Goal: Task Accomplishment & Management: Use online tool/utility

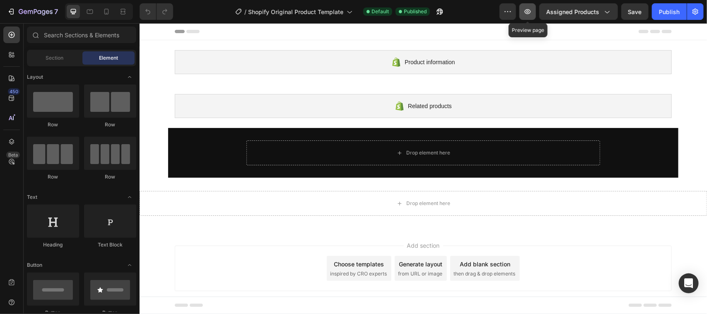
click at [529, 9] on icon "button" at bounding box center [527, 11] width 6 height 5
click at [695, 12] on icon "button" at bounding box center [695, 12] width 2 height 2
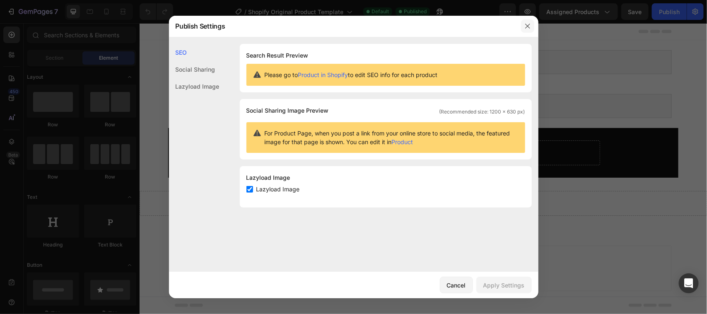
click at [526, 23] on icon "button" at bounding box center [527, 26] width 7 height 7
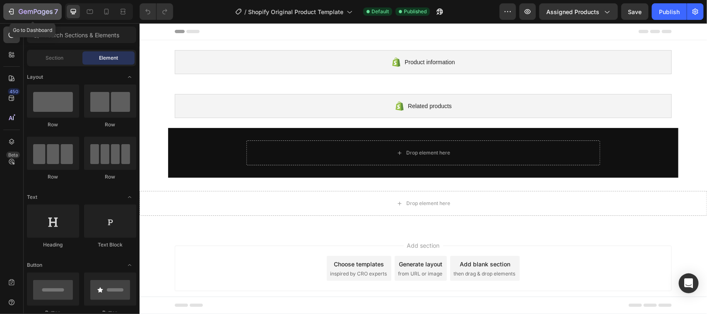
click at [11, 10] on icon "button" at bounding box center [11, 11] width 8 height 8
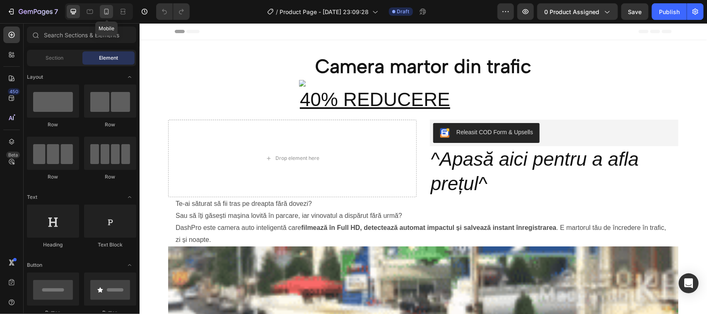
click at [107, 10] on icon at bounding box center [106, 11] width 8 height 8
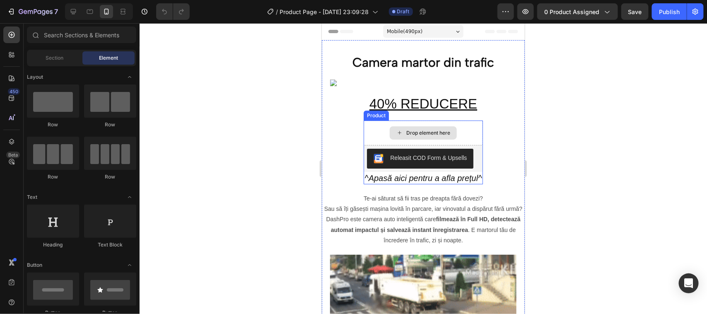
click at [411, 129] on div "Drop element here" at bounding box center [428, 132] width 44 height 7
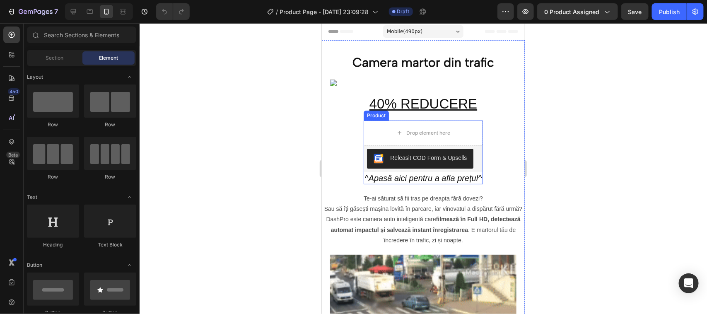
click at [374, 117] on div "Product" at bounding box center [375, 115] width 25 height 10
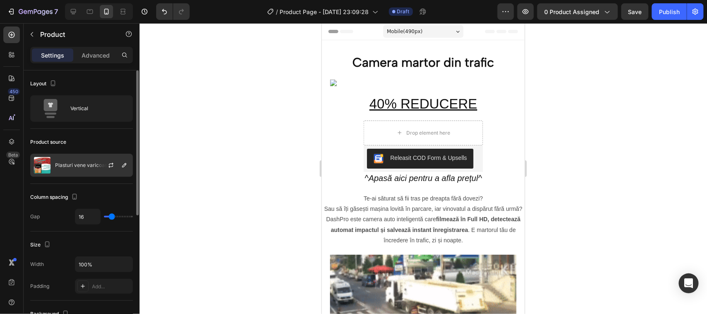
click at [67, 162] on p "Plasturi vene varicoase" at bounding box center [82, 165] width 55 height 6
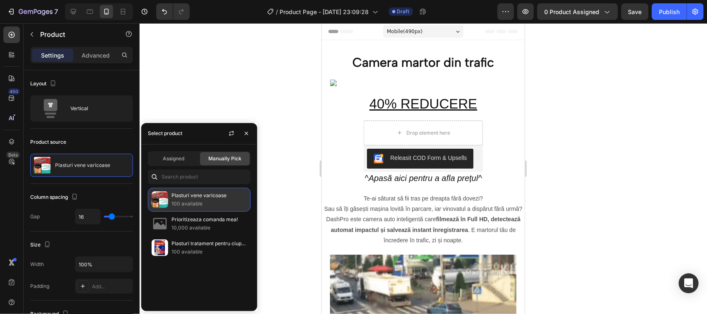
click at [193, 195] on p "Plasturi vene varicoase" at bounding box center [208, 195] width 75 height 8
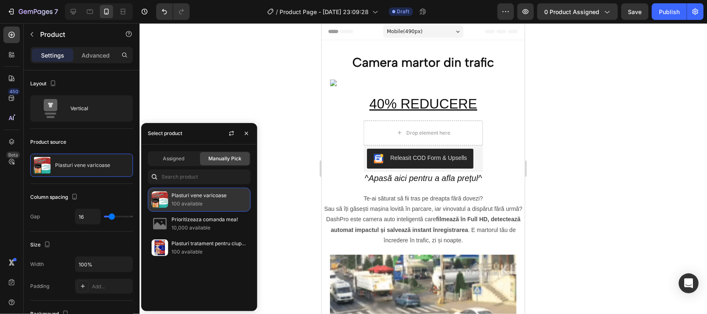
click at [193, 195] on p "Plasturi vene varicoase" at bounding box center [208, 195] width 75 height 8
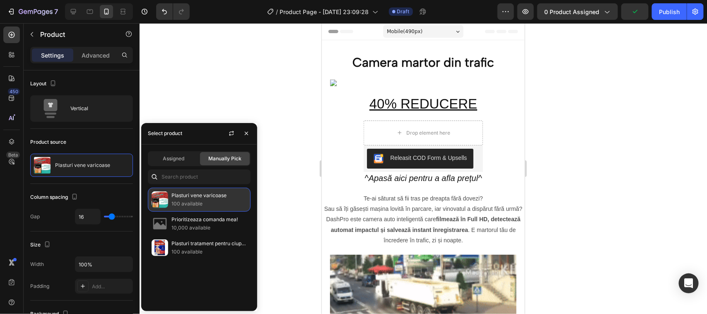
click at [178, 199] on p "100 available" at bounding box center [208, 203] width 75 height 8
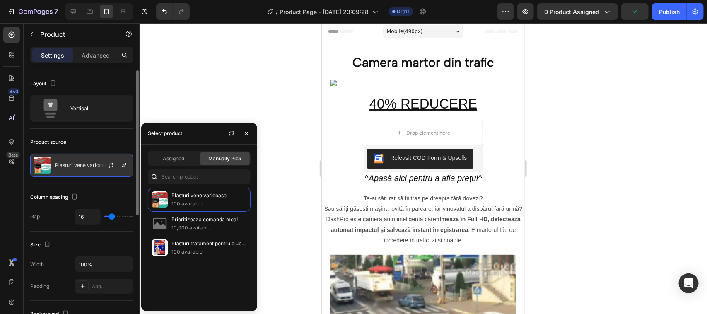
click at [101, 164] on div at bounding box center [114, 165] width 36 height 22
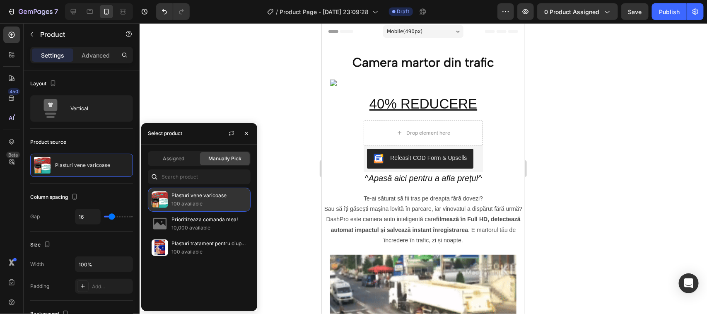
click at [190, 199] on p "100 available" at bounding box center [208, 203] width 75 height 8
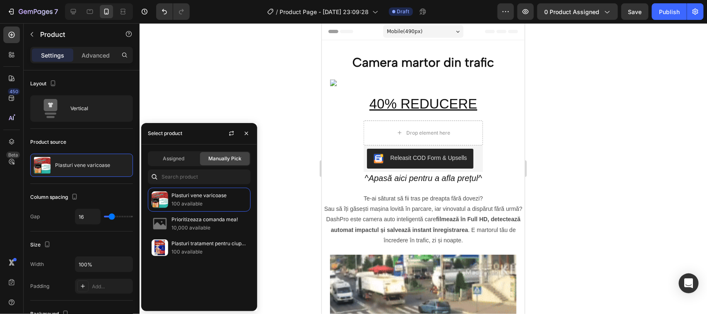
click at [214, 159] on span "Manually Pick" at bounding box center [224, 158] width 33 height 7
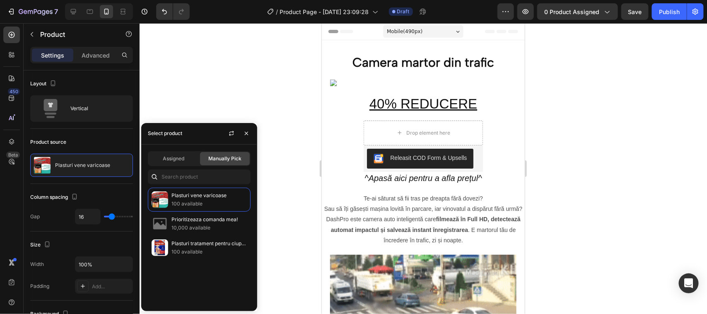
click at [214, 159] on span "Manually Pick" at bounding box center [224, 158] width 33 height 7
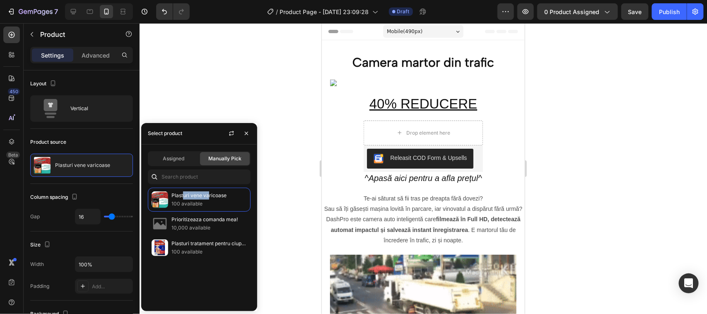
drag, startPoint x: 182, startPoint y: 197, endPoint x: 208, endPoint y: 187, distance: 27.5
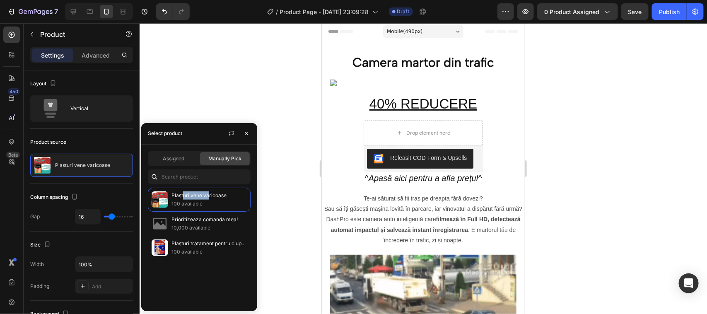
click at [208, 187] on div "Assigned Manually Pick Plasturi vene varicoase 100 available Prioritizeaza coma…" at bounding box center [199, 227] width 116 height 166
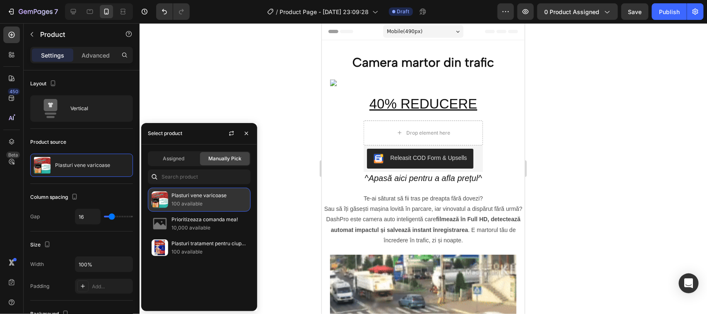
click at [246, 205] on p "100 available" at bounding box center [208, 203] width 75 height 8
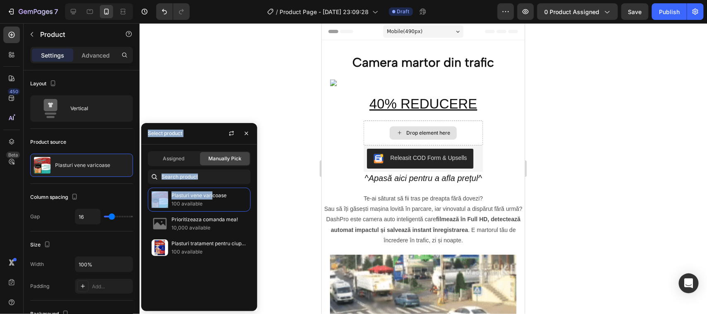
drag, startPoint x: 533, startPoint y: 219, endPoint x: 379, endPoint y: 132, distance: 176.2
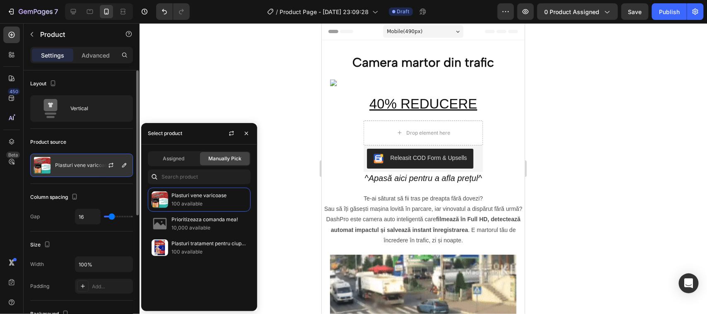
click at [66, 166] on p "Plasturi vene varicoase" at bounding box center [82, 165] width 55 height 6
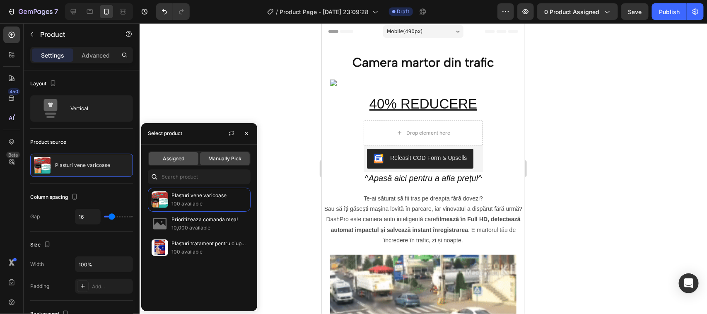
click at [182, 158] on span "Assigned" at bounding box center [174, 158] width 22 height 7
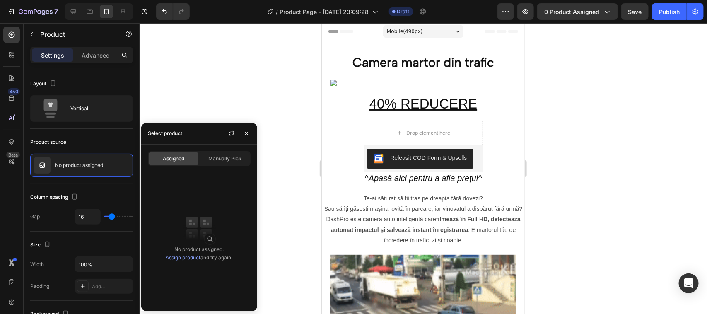
click at [182, 158] on span "Assigned" at bounding box center [174, 158] width 22 height 7
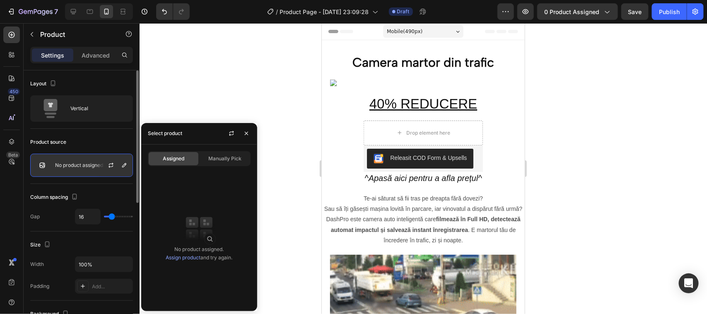
click at [95, 164] on p "No product assigned" at bounding box center [79, 165] width 48 height 6
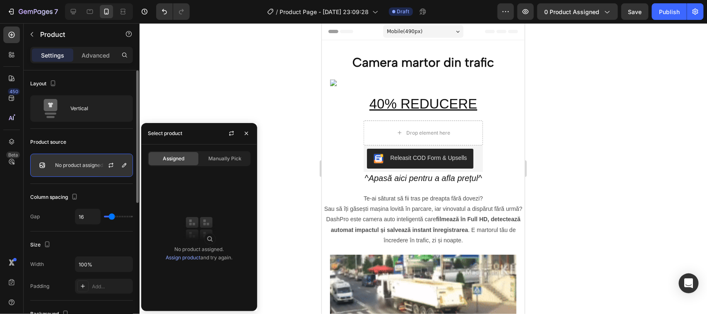
click at [43, 164] on img at bounding box center [42, 165] width 17 height 17
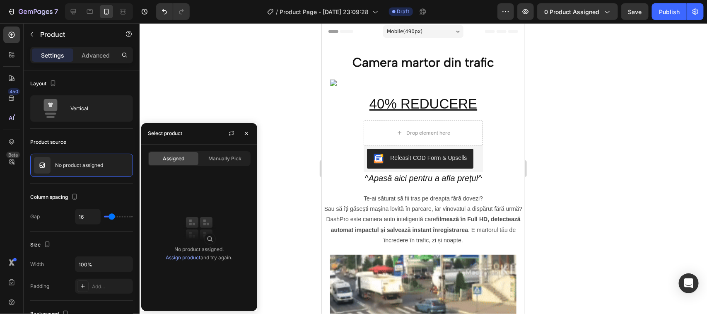
click at [183, 255] on link "Assign product" at bounding box center [183, 257] width 35 height 6
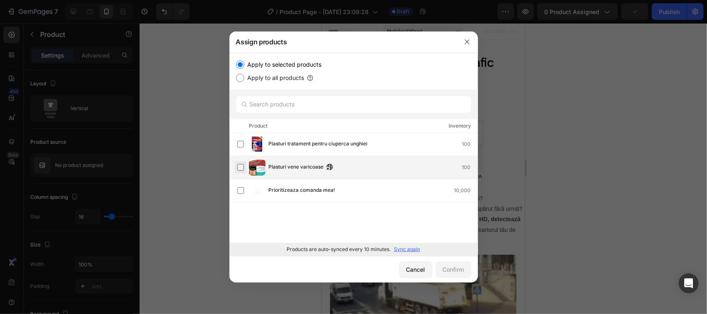
click at [240, 168] on label at bounding box center [240, 167] width 7 height 7
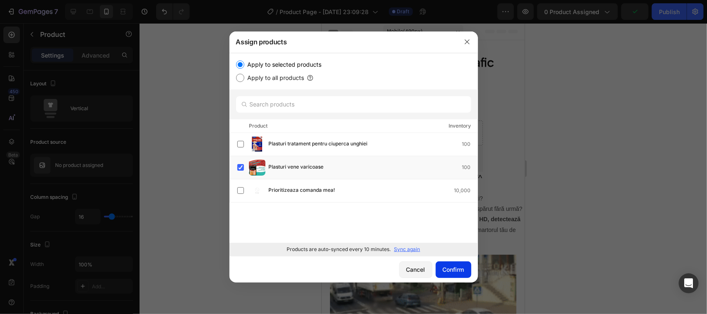
click at [449, 269] on div "Confirm" at bounding box center [453, 269] width 22 height 9
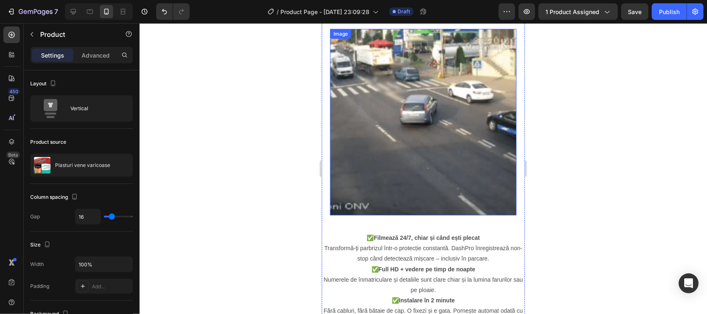
scroll to position [207, 0]
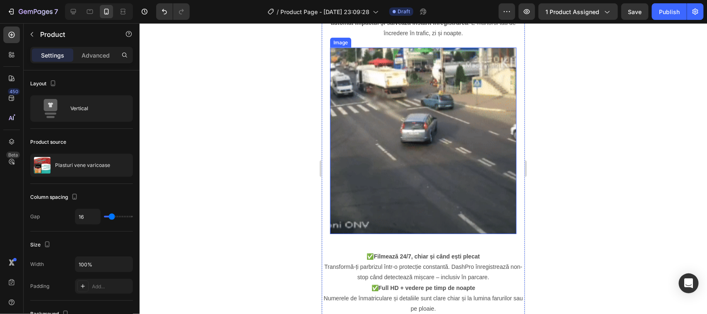
click at [352, 79] on img at bounding box center [422, 140] width 186 height 186
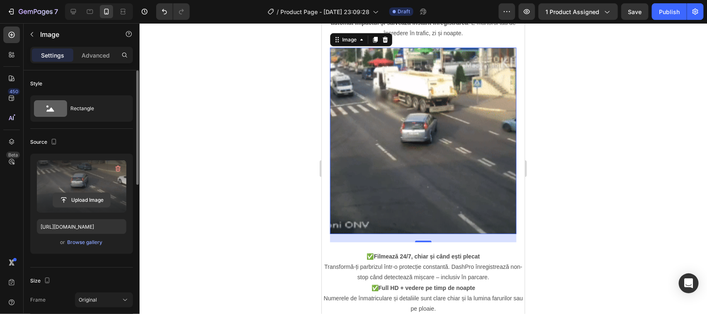
click at [82, 197] on input "file" at bounding box center [81, 200] width 57 height 14
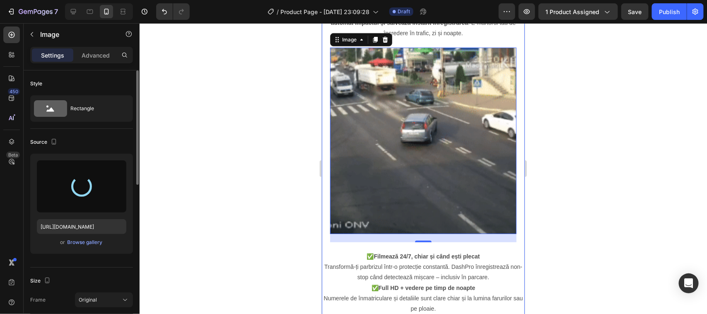
type input "[URL][DOMAIN_NAME]"
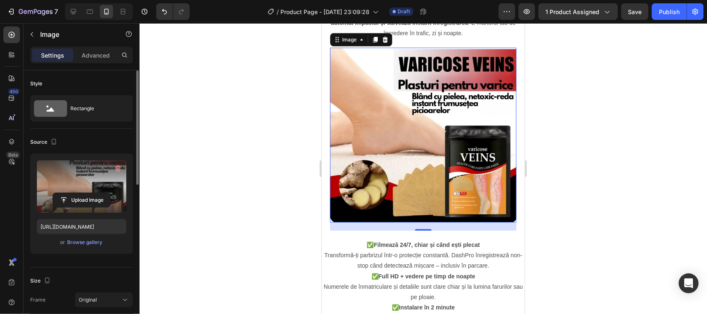
click at [216, 219] on div at bounding box center [422, 168] width 567 height 291
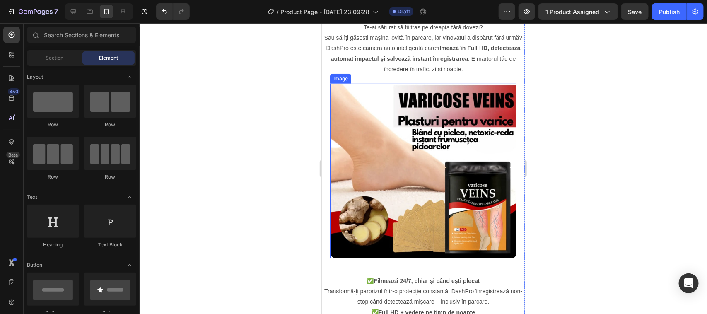
scroll to position [0, 0]
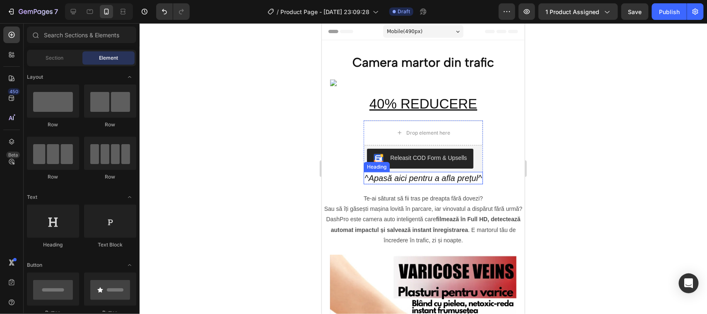
click at [404, 176] on h2 "^Apasă aici pentru a afla prețul^" at bounding box center [422, 177] width 119 height 12
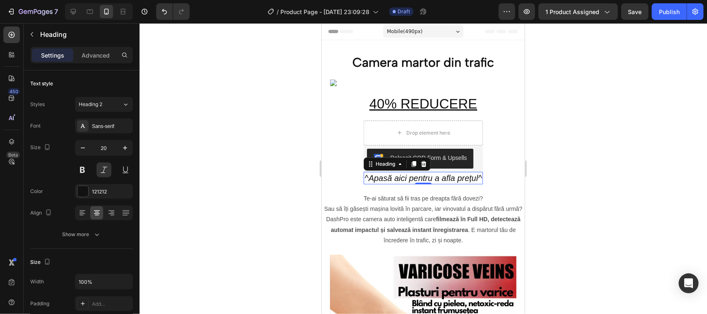
click at [381, 177] on h2 "^Apasă aici pentru a afla prețul^" at bounding box center [422, 177] width 119 height 12
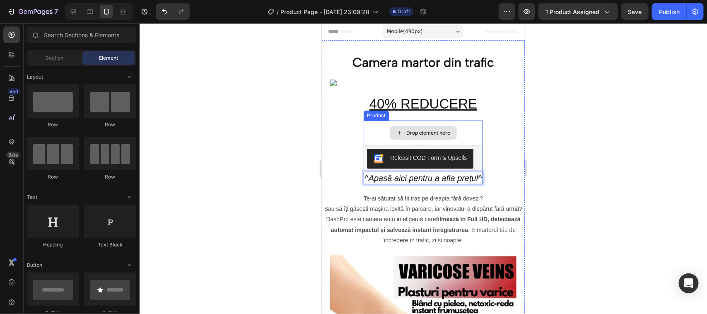
click at [397, 131] on icon at bounding box center [398, 132] width 3 height 3
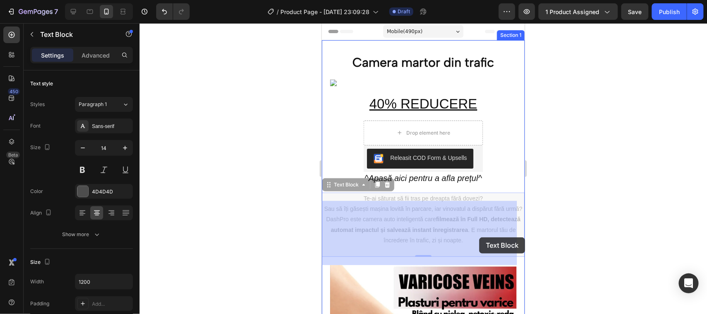
drag, startPoint x: 475, startPoint y: 250, endPoint x: 478, endPoint y: 238, distance: 13.0
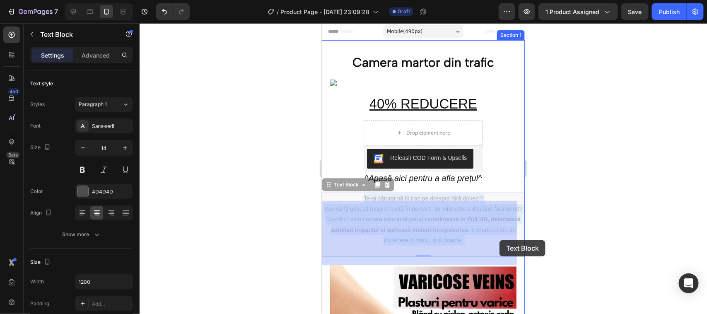
drag, startPoint x: 498, startPoint y: 226, endPoint x: 490, endPoint y: 229, distance: 9.1
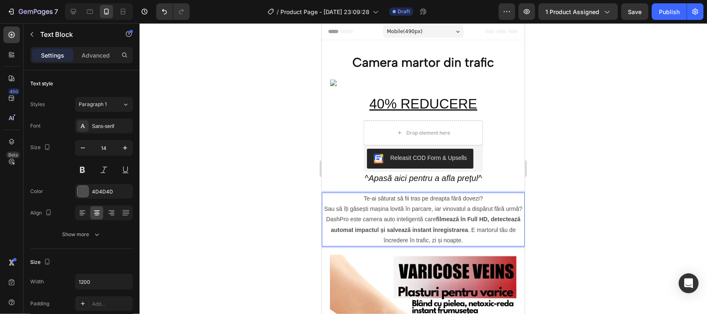
click at [479, 245] on p "DashPro este camera auto inteligentă care filmează în Full HD, detectează autom…" at bounding box center [422, 229] width 201 height 31
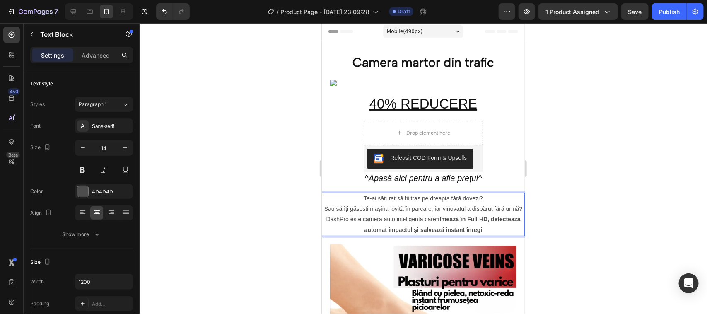
click at [355, 196] on p "Te-ai săturat să fii tras pe dreapta fără dovezi?" at bounding box center [422, 198] width 201 height 10
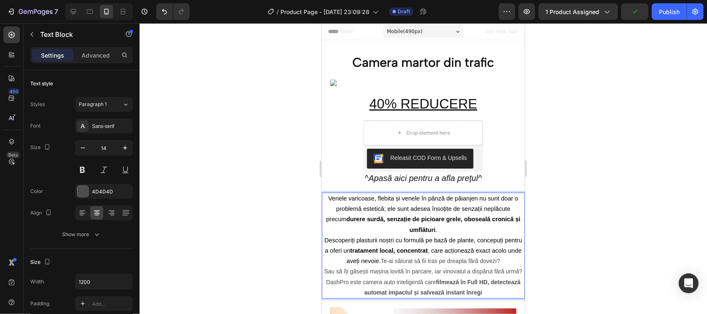
click at [503, 290] on p "DashPro este camera auto inteligentă care filmează în Full HD, detectează autom…" at bounding box center [422, 286] width 201 height 21
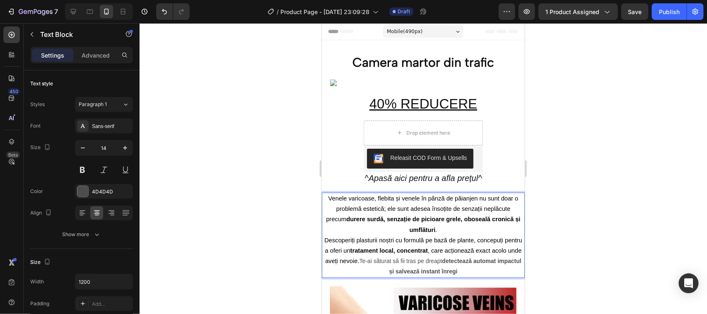
click at [485, 272] on p "Descoperiți plasturii noștri cu formulă pe bază de plante, concepuți pentru a o…" at bounding box center [422, 256] width 201 height 42
click at [395, 262] on p "Descoperiți plasturii noștri cu formulă pe bază de plante, concepuți pentru a o…" at bounding box center [422, 256] width 201 height 42
click at [409, 260] on p "Descoperiți plasturii noștri cu formulă pe bază de plante, concepuți pentru a o…" at bounding box center [422, 256] width 201 height 42
click at [476, 260] on strong "detectează automat impactul și salvează instant înregi" at bounding box center [456, 265] width 128 height 17
click at [430, 262] on strong "detectează automat impactul și salvează instant înregi" at bounding box center [459, 265] width 111 height 17
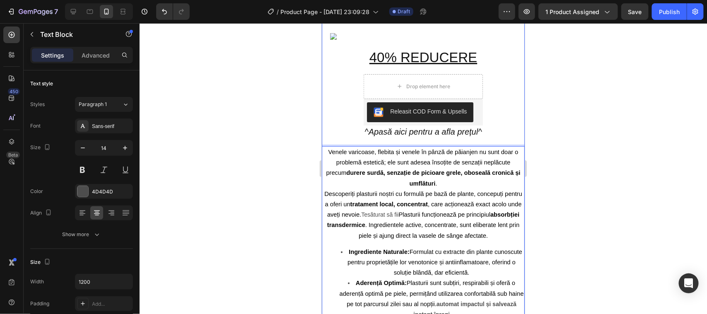
scroll to position [48, 0]
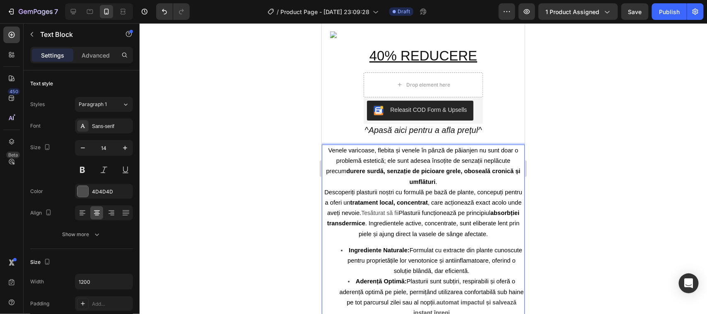
click at [437, 214] on p "Descoperiți plasturii noștri cu formulă pe bază de plante, concepuți pentru a o…" at bounding box center [422, 213] width 201 height 52
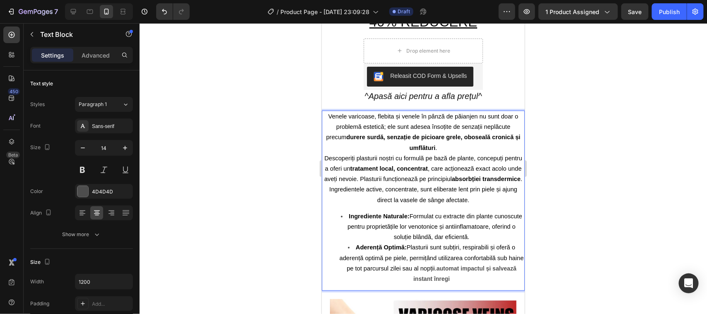
scroll to position [100, 0]
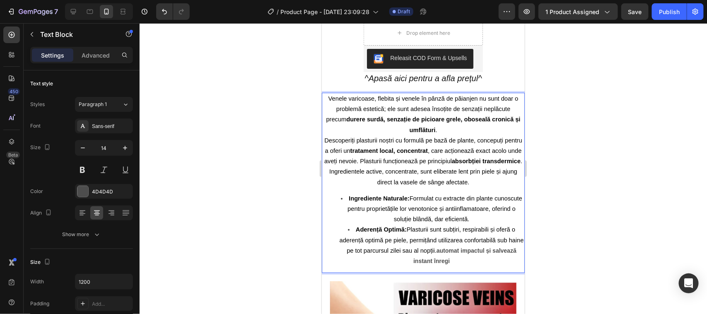
click at [446, 197] on span "Ingrediente Naturale: Formulat cu extracte din plante cunoscute pentru propriet…" at bounding box center [434, 208] width 175 height 27
click at [444, 199] on span "Ingrediente Naturale: Formulat cu extracte din plante cunoscute pentru propriet…" at bounding box center [434, 208] width 175 height 27
click at [467, 208] on span "Ingrediente Naturale: Formulă cu extracte din plante cunoscute pentru proprietă…" at bounding box center [434, 208] width 174 height 27
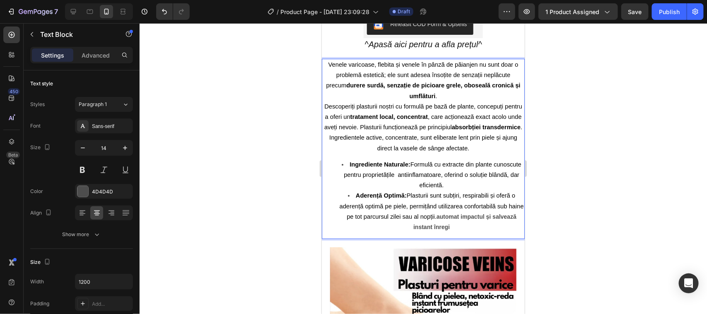
scroll to position [151, 0]
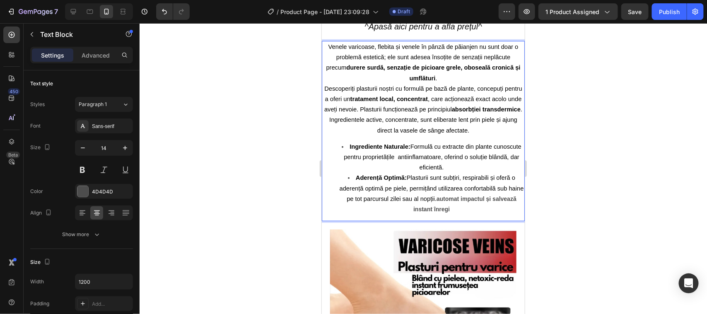
click at [460, 208] on li "Aderență Optimă: Plasturii sunt subțiri, respirabili și oferă o aderență optimă…" at bounding box center [431, 193] width 185 height 42
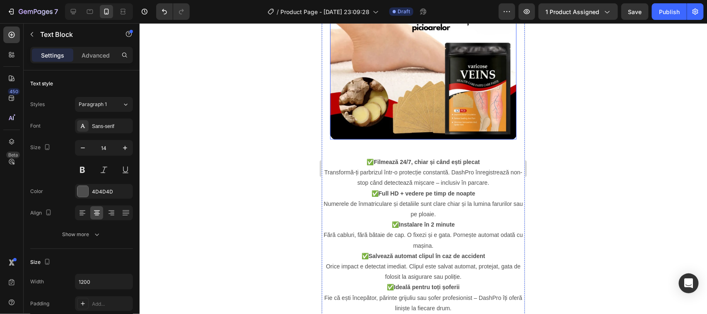
scroll to position [414, 0]
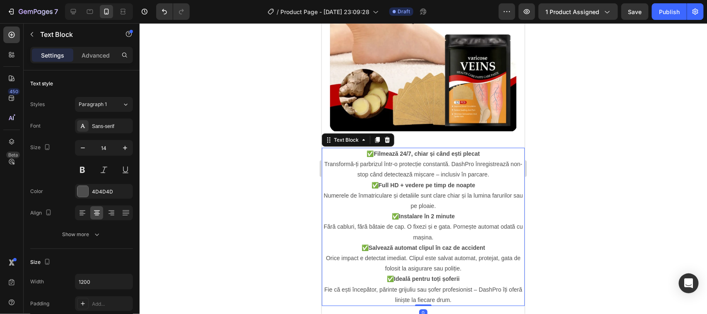
click at [259, 173] on div at bounding box center [422, 168] width 567 height 291
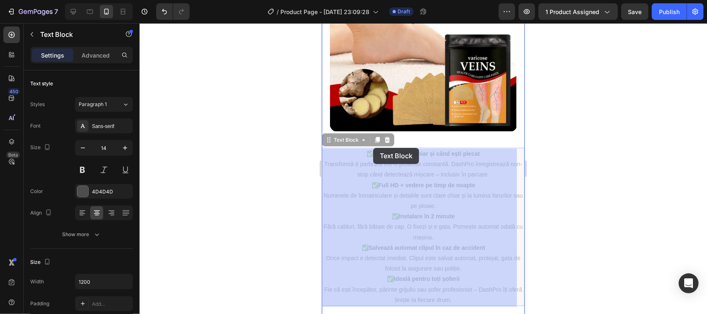
click at [372, 147] on div "Mobile ( 490 px) iPhone 13 Mini iPhone 13 Pro iPhone 11 Pro Max iPhone 15 Pro M…" at bounding box center [422, 152] width 203 height 1087
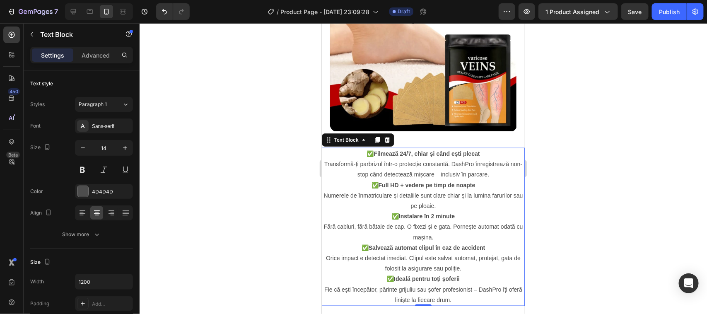
click at [281, 166] on div at bounding box center [422, 168] width 567 height 291
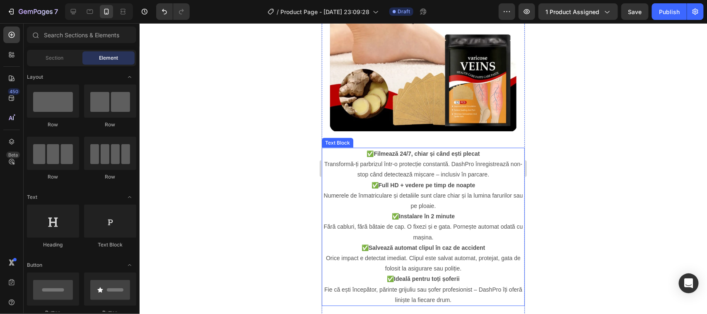
click at [489, 168] on p "✅ Filmează 24/7, chiar și când ești plecat Transformă-ți parbrizul într-o prote…" at bounding box center [422, 163] width 201 height 31
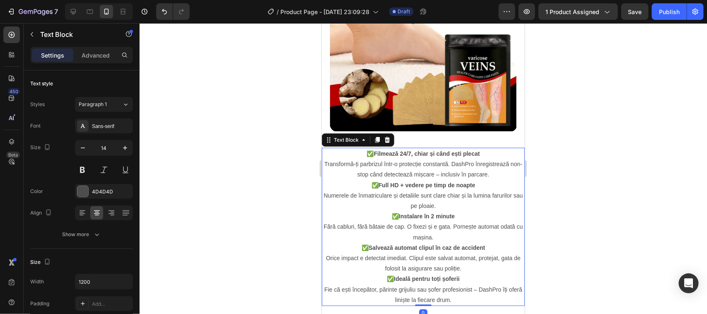
click at [490, 166] on p "✅ Filmează 24/7, chiar și când ești plecat Transformă-ți parbrizul într-o prote…" at bounding box center [422, 163] width 201 height 31
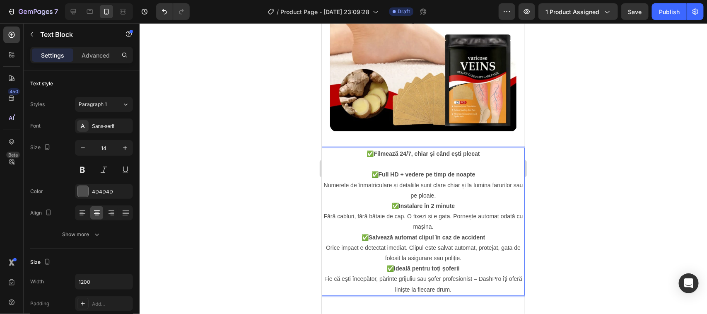
click at [373, 150] on strong "Filmează 24/7, chiar și când ești plecat" at bounding box center [426, 153] width 106 height 7
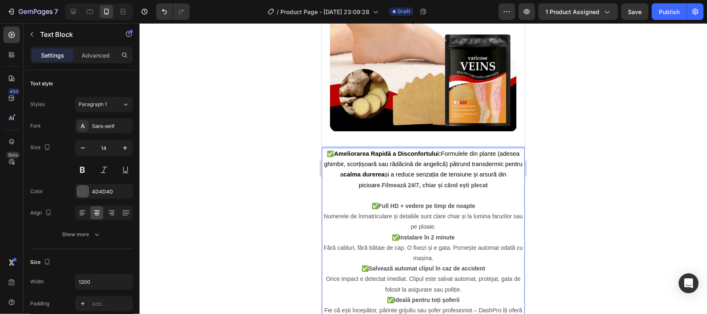
click at [502, 176] on p "✅ Ameliorarea Rapidă a Disconfortului: Formulele din plante (adesea ghimbir, sc…" at bounding box center [422, 174] width 201 height 52
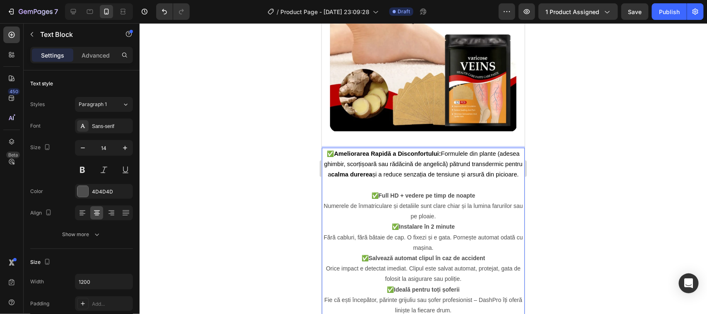
click at [431, 198] on strong "Full HD + vedere pe timp de noapte" at bounding box center [426, 195] width 97 height 7
click at [475, 198] on p "✅ Full HD + vedere pe timp de noapte Numerele de înmatriculare și detaliile sun…" at bounding box center [422, 205] width 201 height 31
click at [399, 198] on strong "Full HD + vedere pe" at bounding box center [426, 195] width 54 height 7
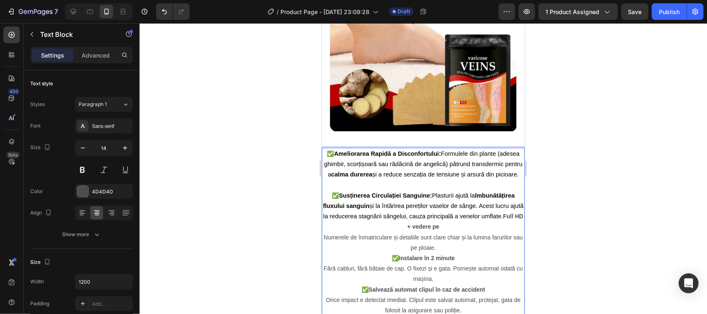
click at [459, 228] on p "✅ Susținerea Circulației Sanguine: Plasturii ajută la îmbunătățirea fluxului sa…" at bounding box center [422, 221] width 201 height 62
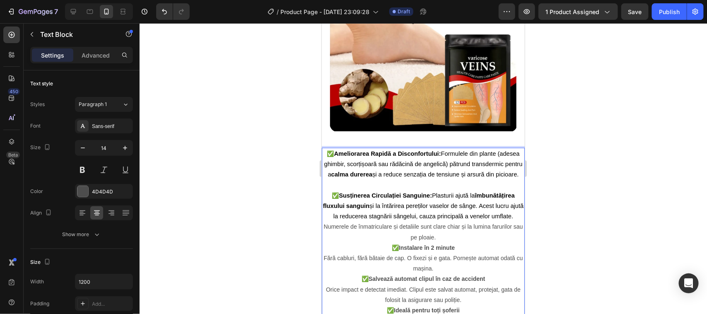
click at [394, 261] on p "✅ Instalare în 2 minute Fără cabluri, fără bătaie de cap. O fixezi și e gata. P…" at bounding box center [422, 257] width 201 height 31
click at [437, 242] on p "✅ Susținerea Circulației Sanguine: Plasturii ajută la îmbunătățirea fluxului sa…" at bounding box center [422, 216] width 201 height 52
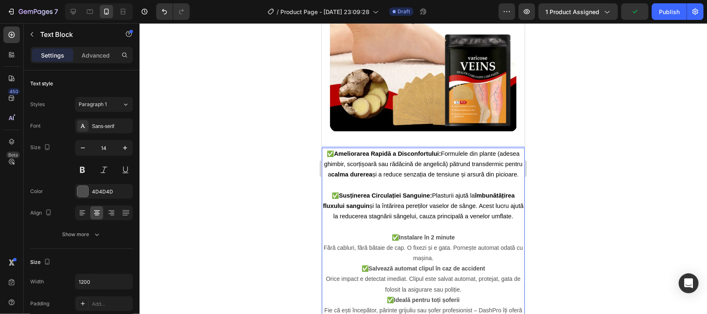
click at [394, 250] on p "✅ Instalare în 2 minute Fără cabluri, fără bătaie de cap. O fixezi și e gata. P…" at bounding box center [422, 247] width 201 height 31
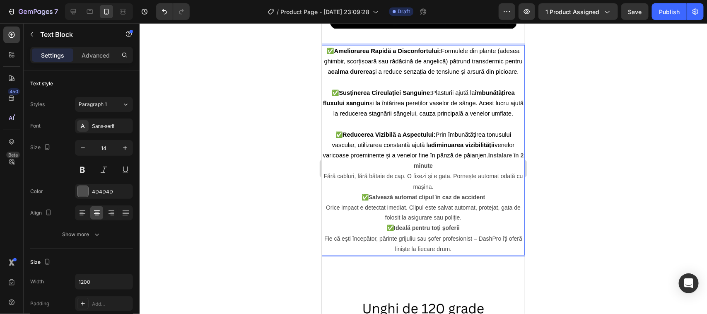
scroll to position [517, 0]
click at [364, 209] on p "✅ Salvează automat clipul în caz de accident Orice impact e detectat imediat. C…" at bounding box center [422, 206] width 201 height 31
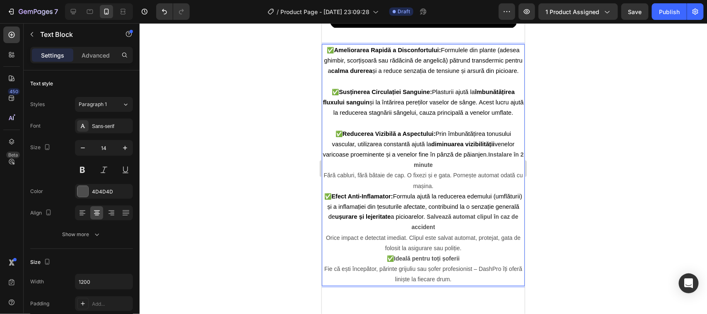
click at [389, 273] on p "✅ Ideală pentru toți șoferii Fie că ești începător, părinte grijuliu sau șofer …" at bounding box center [422, 268] width 201 height 31
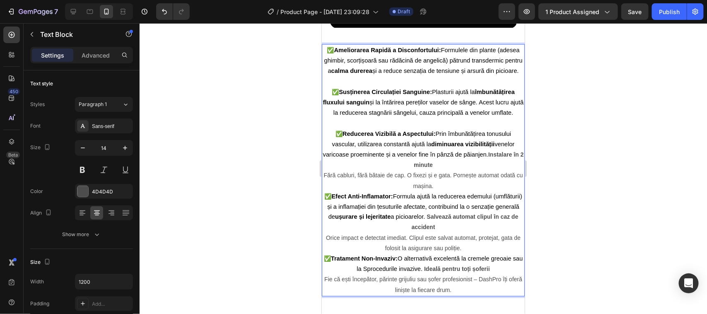
click at [437, 178] on p "✅ Reducerea Vizibilă a Aspectului: Prin îmbunătățirea tonusului vascular, utili…" at bounding box center [422, 159] width 201 height 62
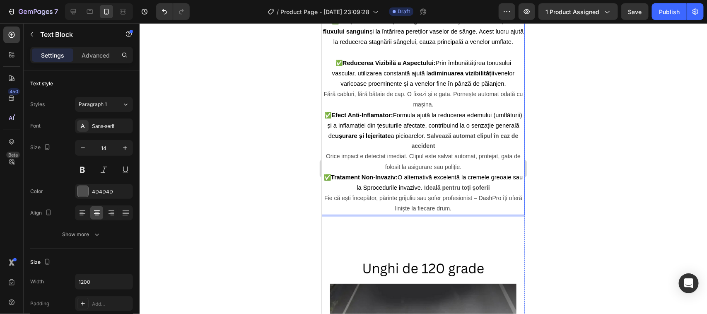
scroll to position [569, 0]
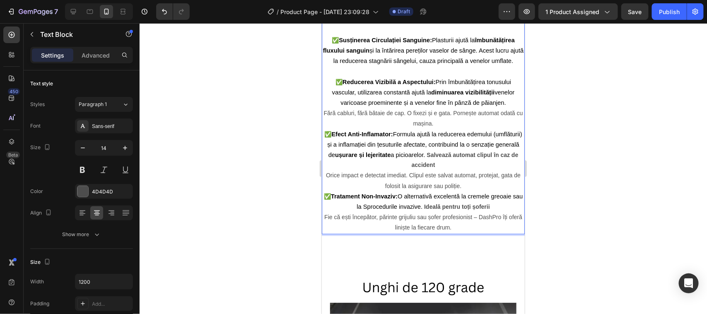
click at [454, 233] on p "✅ Tratament Non-Invaziv: O alternativă excelentă la cremele greoaie sau la Spro…" at bounding box center [422, 212] width 201 height 42
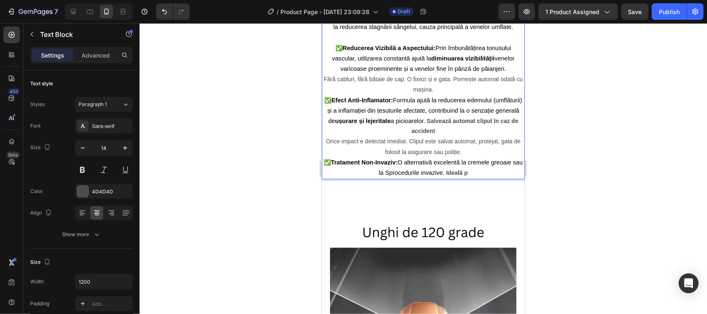
scroll to position [621, 0]
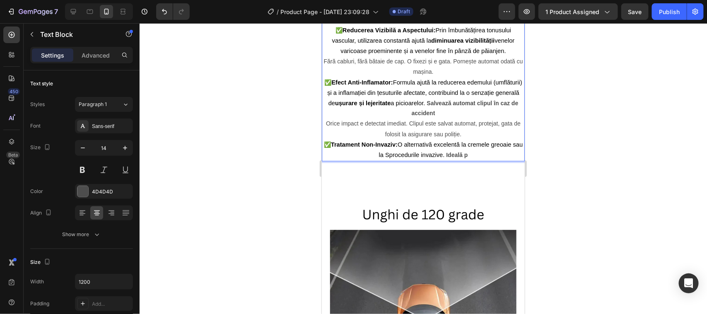
click at [514, 158] on p "✅ Tratament Non-Invaziv: O alternativă excelentă la cremele greoaie sau la Spro…" at bounding box center [422, 149] width 201 height 21
click at [412, 158] on span "Tratament Non-Invaziv: O alternativă excelentă la cremele grase care murdăresc …" at bounding box center [426, 149] width 189 height 17
click at [465, 160] on p "✅ Tratament Non-Invaziv: O alternativă excelentă la cremele grase care murdăres…" at bounding box center [422, 149] width 201 height 21
click at [495, 160] on p "✅ Tratament Non-Invaziv: O alternativă excelentă la cremele grase care murdăres…" at bounding box center [422, 149] width 201 height 21
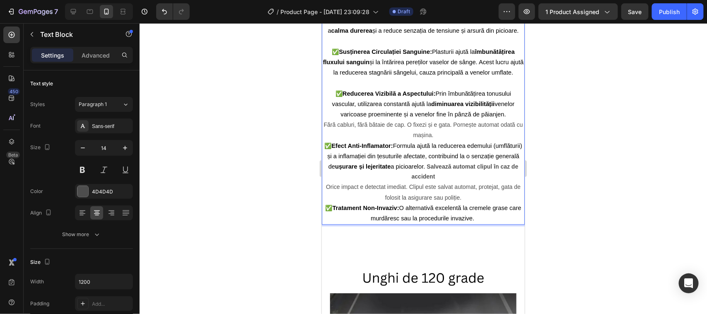
scroll to position [466, 0]
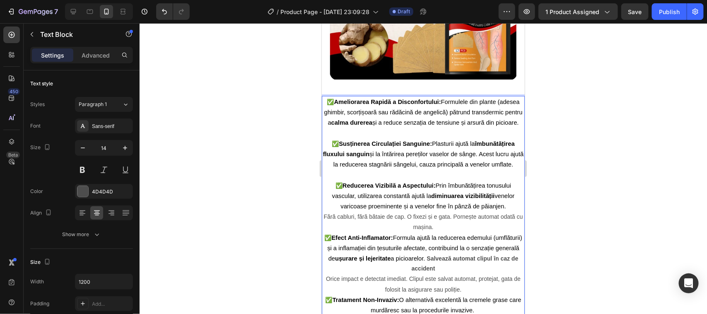
click at [437, 232] on p "✅ Reducerea Vizibilă a Aspectului: Prin îmbunătățirea tonusului vascular, utili…" at bounding box center [422, 206] width 201 height 52
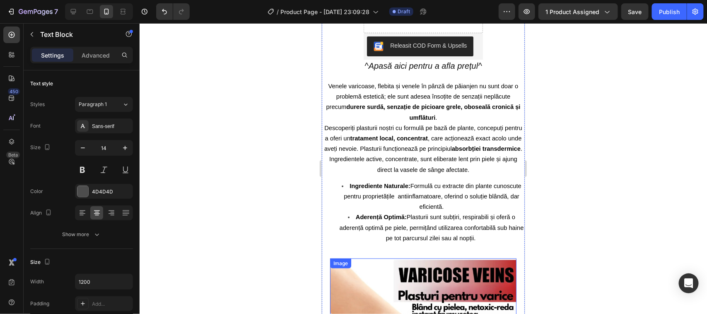
scroll to position [103, 0]
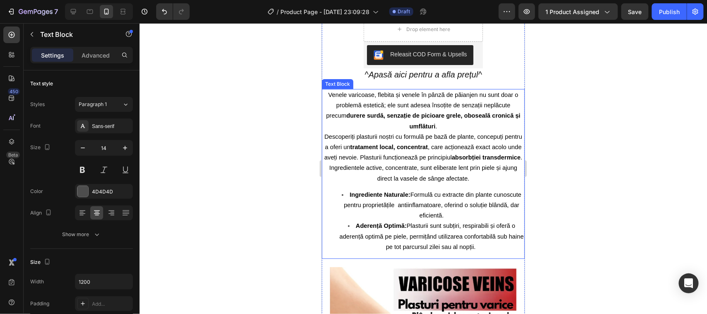
click at [481, 244] on li "Aderență Optimă: Plasturii sunt subțiri, respirabili și oferă o aderență optimă…" at bounding box center [431, 235] width 185 height 31
click at [478, 246] on span "Aderență Optimă: Plasturii sunt subțiri, respirabili și oferă o aderență optimă…" at bounding box center [431, 235] width 184 height 27
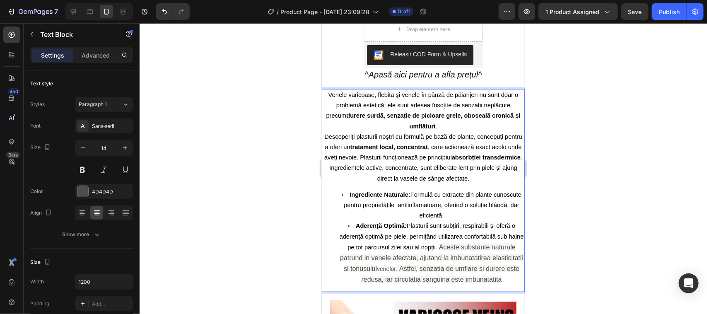
click at [551, 231] on div at bounding box center [422, 168] width 567 height 291
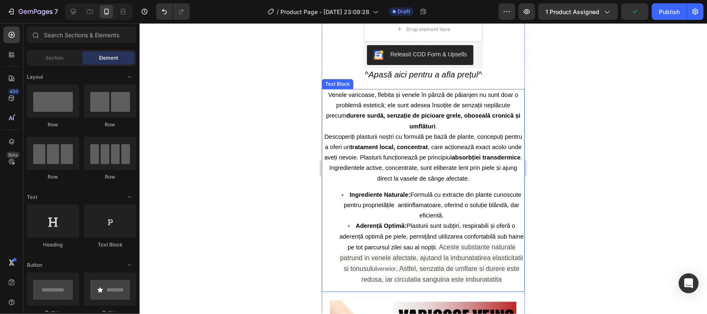
click at [336, 231] on ul "Ingrediente Naturale: Formulă cu extracte din plante cunoscute pentru proprietă…" at bounding box center [422, 237] width 201 height 96
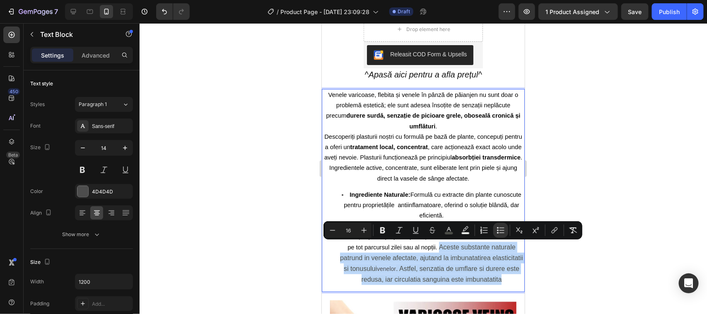
drag, startPoint x: 456, startPoint y: 242, endPoint x: 514, endPoint y: 275, distance: 66.9
click at [514, 275] on li "Aderență Optimă: Plasturii sunt subțiri, respirabili și oferă o aderență optimă…" at bounding box center [431, 252] width 185 height 64
copy li "Aceste substante naturale patrund in venele afectate, ajutand la imbunatatirea …"
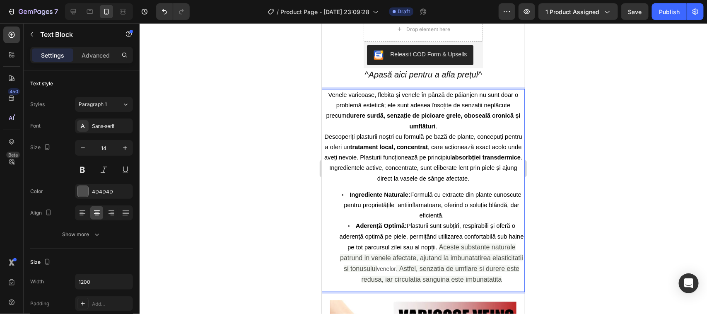
click at [485, 177] on p "Descoperiți plasturii noștri cu formulă pe bază de plante, concepuți pentru a o…" at bounding box center [422, 157] width 201 height 52
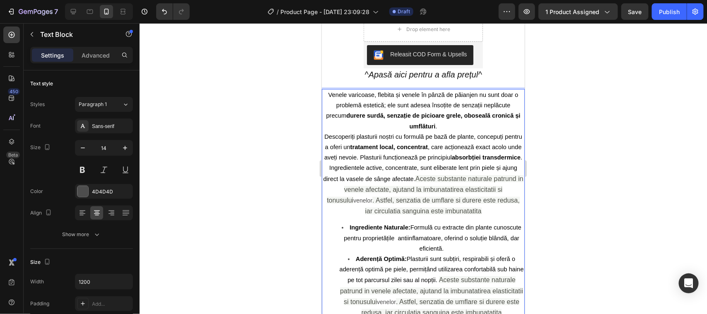
click at [509, 175] on p "Descoperiți plasturii noștri cu formulă pe bază de plante, concepuți pentru a o…" at bounding box center [422, 173] width 201 height 85
click at [292, 222] on div at bounding box center [422, 168] width 567 height 291
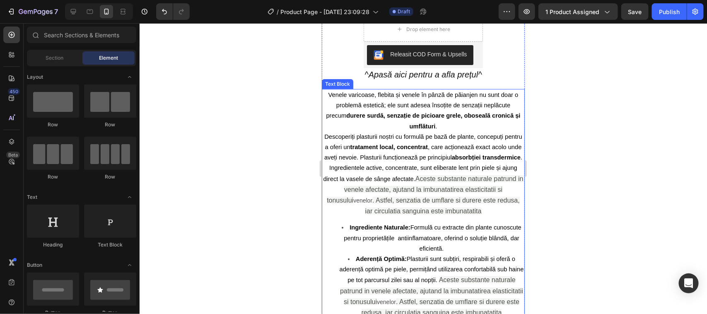
click at [509, 176] on p "Descoperiți plasturii noștri cu formulă pe bază de plante, concepuți pentru a o…" at bounding box center [422, 173] width 201 height 85
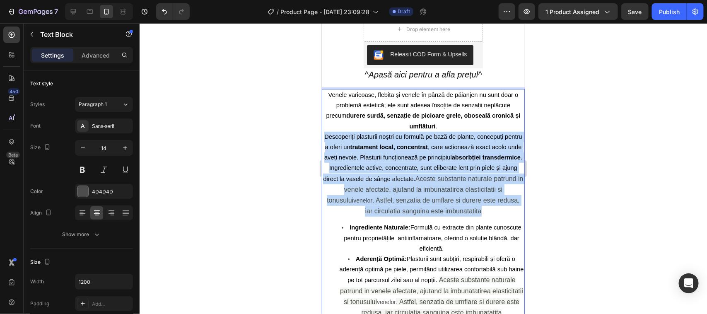
click at [509, 176] on p "Descoperiți plasturii noștri cu formulă pe bază de plante, concepuți pentru a o…" at bounding box center [422, 173] width 201 height 85
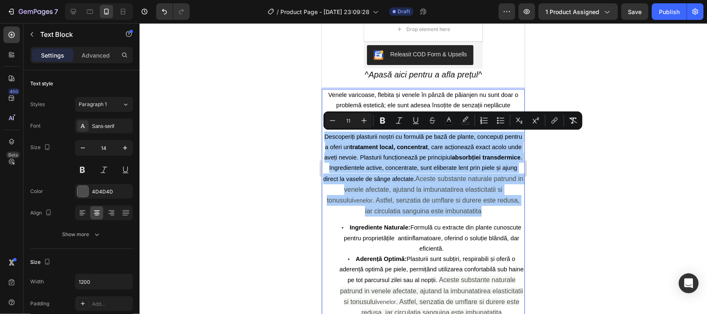
click at [530, 173] on div at bounding box center [422, 168] width 567 height 291
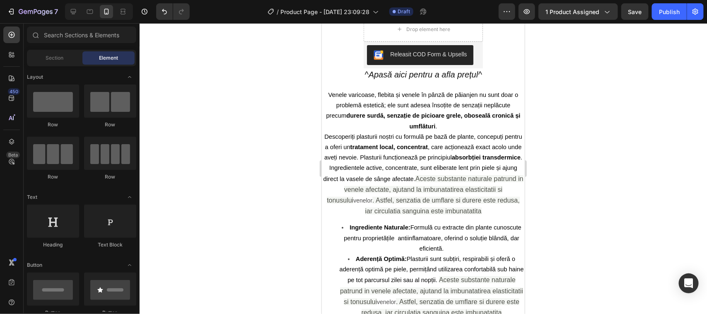
click at [530, 173] on div at bounding box center [422, 168] width 567 height 291
click at [508, 178] on span "Aceste substante naturale patrund in venele afectate, ajutand la imbunatatirea …" at bounding box center [424, 189] width 196 height 29
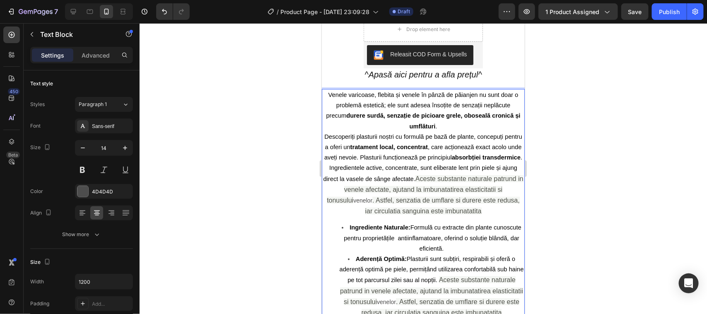
click at [504, 184] on span "Aceste substante naturale patrund in venele afectate, ajutand la imbunatatirea …" at bounding box center [424, 189] width 196 height 29
click at [507, 178] on span "Aceste substante naturale patrund in venele afectate, ajutand la imbunatatirea …" at bounding box center [424, 189] width 196 height 29
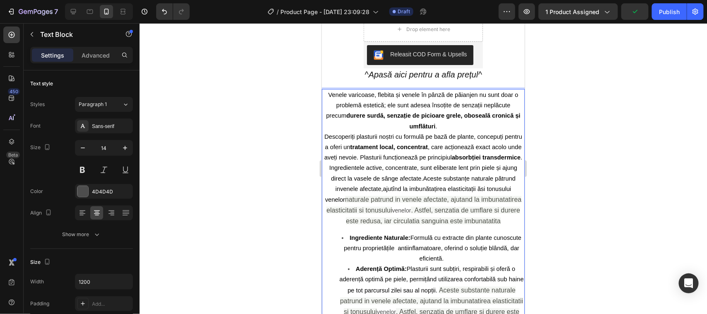
click at [456, 210] on span ". Astfel, senzatia de umflare si durere este redusa, iar circulatia sanguina es…" at bounding box center [432, 215] width 174 height 18
click at [456, 210] on span "naturale patrund in venele afectate, ajutand la imbunatatirea elasticitatii si …" at bounding box center [427, 209] width 188 height 29
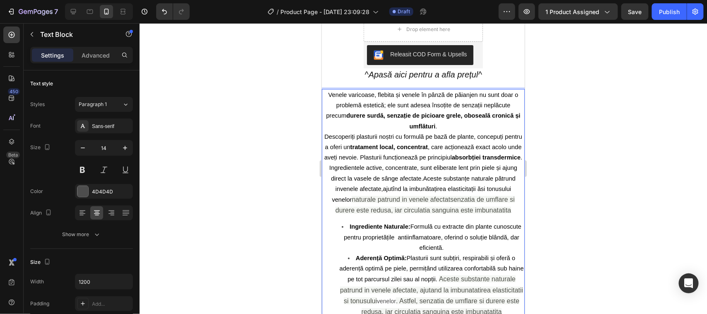
click at [329, 200] on span "Plasturii funcționează pe principiul absorbției transdermice . Ingredientele ac…" at bounding box center [425, 178] width 193 height 49
click at [454, 199] on span "naturale patrund in venele afectatsenzatia de umflare si durere este redusa, ia…" at bounding box center [424, 204] width 179 height 18
click at [449, 199] on span "afectatsenzatia de umflare si durere este redusa, iar circulatia sanguina este …" at bounding box center [432, 204] width 181 height 18
click at [371, 197] on span "afectatsenzatia de umflare si durere este redusa, iar circulatia sanguina este …" at bounding box center [432, 204] width 181 height 18
click at [373, 190] on span "Plasturii funcționează pe principiul absorbției transdermice . Ingredientele ac…" at bounding box center [424, 178] width 194 height 49
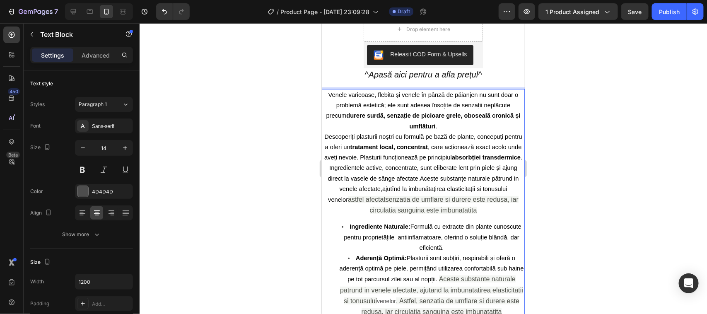
click at [377, 200] on span "astfel afectatsenzatia de umflare si durere este redusa, iar circulatia sanguin…" at bounding box center [432, 204] width 171 height 18
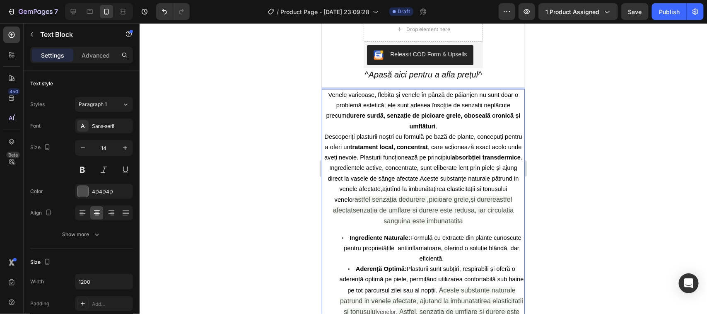
click at [478, 221] on p "Descoperiți plasturii noștri cu formulă pe bază de plante, concepuți pentru a o…" at bounding box center [422, 178] width 201 height 95
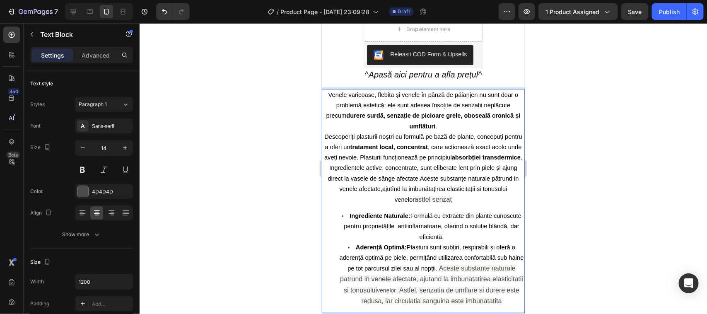
click at [475, 201] on p "Descoperiți plasturii noștri cu formulă pe bază de plante, concepuți pentru a o…" at bounding box center [422, 167] width 201 height 73
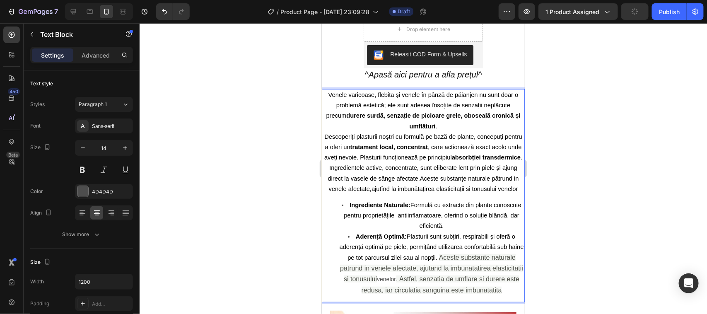
click at [443, 192] on span "Plasturii funcționează pe principiul absorbției transdermice . Ingredientele ac…" at bounding box center [424, 173] width 195 height 38
click at [447, 194] on p "Descoperiți plasturii noștri cu formulă pe bază de plante, concepuți pentru a o…" at bounding box center [422, 162] width 201 height 62
click at [348, 215] on li "Ingrediente Naturale: Formulă cu extracte din plante cunoscute pentru proprietă…" at bounding box center [431, 214] width 185 height 31
click at [356, 215] on li "Ingrediente Naturale: Formulă cu extracte din plante cunoscute pentru proprietă…" at bounding box center [431, 214] width 185 height 31
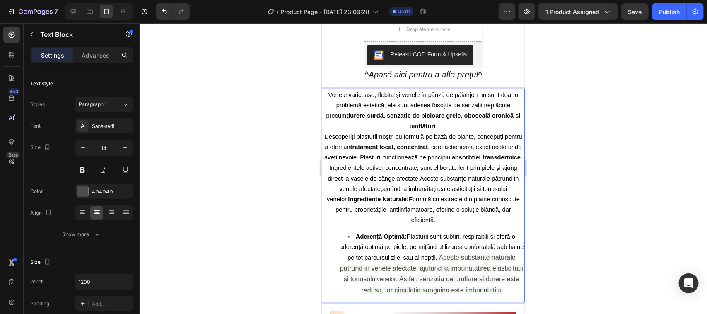
click at [346, 236] on li "Aderență Optimă: Plasturii sunt subțiri, respirabili și oferă o aderență optimă…" at bounding box center [431, 263] width 185 height 64
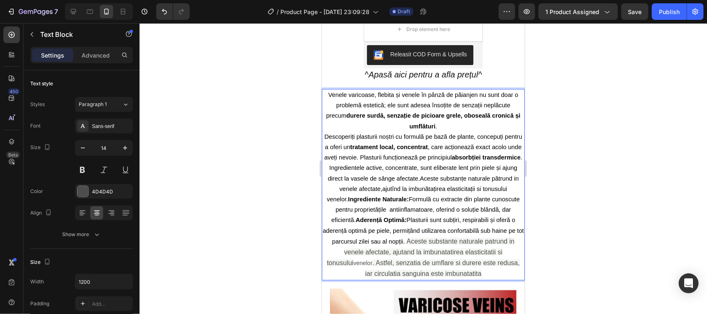
click at [508, 270] on p "Descoperiți plasturii noștri cu formulă pe bază de plante, concepuți pentru a o…" at bounding box center [422, 205] width 201 height 148
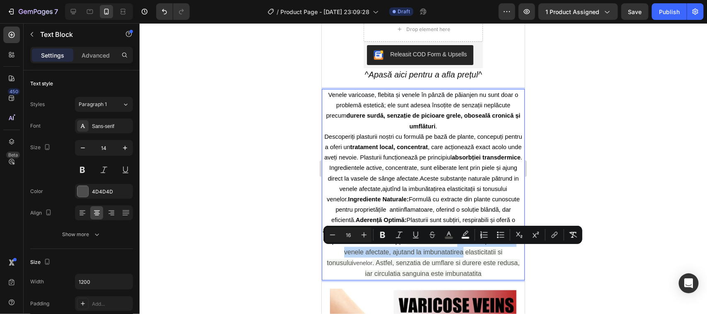
drag, startPoint x: 505, startPoint y: 238, endPoint x: 506, endPoint y: 249, distance: 10.8
click at [506, 249] on p "Descoperiți plasturii noștri cu formulă pe bază de plante, concepuți pentru a o…" at bounding box center [422, 205] width 201 height 148
click at [556, 255] on div at bounding box center [422, 168] width 567 height 291
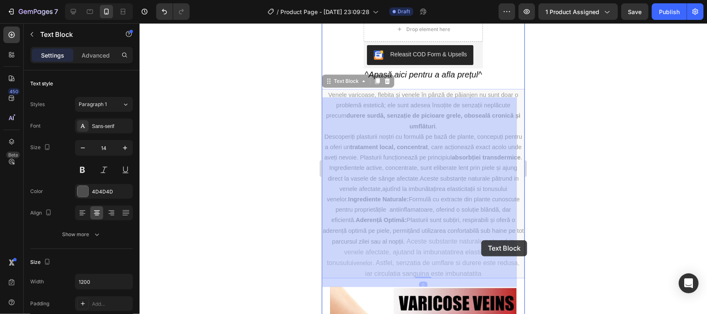
drag, startPoint x: 454, startPoint y: 240, endPoint x: 477, endPoint y: 240, distance: 22.8
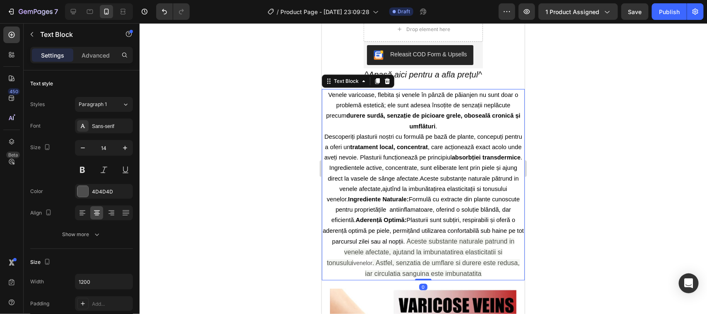
click at [296, 206] on div at bounding box center [422, 168] width 567 height 291
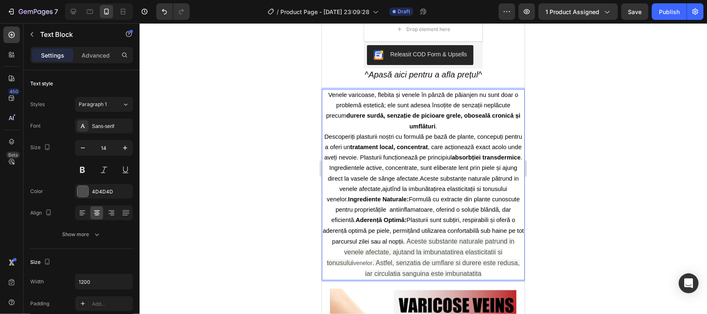
click at [495, 261] on span ". Astfel, senzatia de umflare si durere este redusa, iar circulatia sanguina es…" at bounding box center [441, 268] width 154 height 18
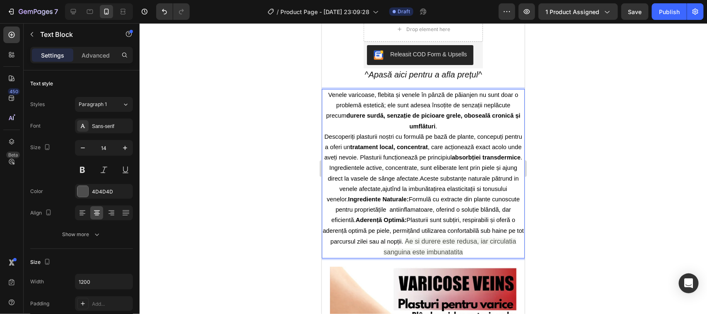
click at [479, 250] on p "Descoperiți plasturii noștri cu formulă pe bază de plante, concepuți pentru a o…" at bounding box center [422, 194] width 201 height 126
click at [479, 252] on p "Descoperiți plasturii noștri cu formulă pe bază de plante, concepuți pentru a o…" at bounding box center [422, 194] width 201 height 126
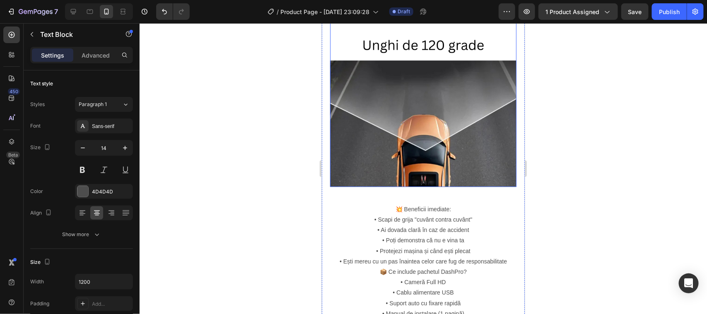
scroll to position [776, 0]
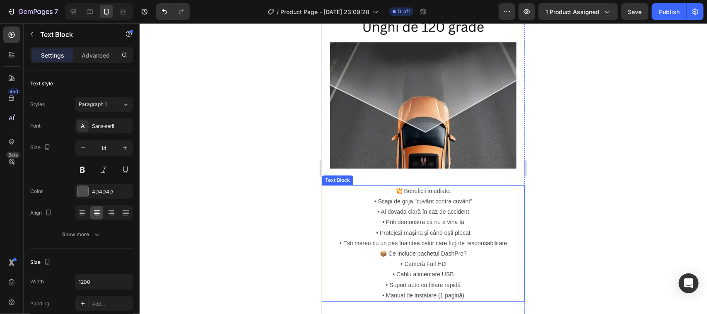
click at [440, 196] on p "💥 Beneficii imediate:" at bounding box center [422, 190] width 201 height 10
click at [473, 210] on p "• Scapi de grija "cuvânt contra cuvânt" • Ai dovada clară în caz de accident • …" at bounding box center [422, 222] width 201 height 52
click at [368, 206] on p "• Scapi de grija "cuvânt contra cuvânt" • Ai dovada clară în caz de accident • …" at bounding box center [422, 222] width 201 height 52
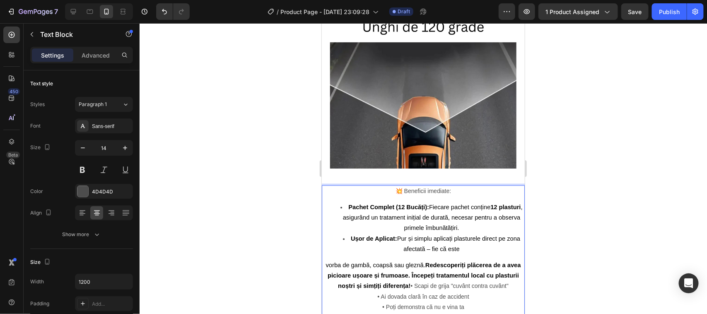
scroll to position [828, 0]
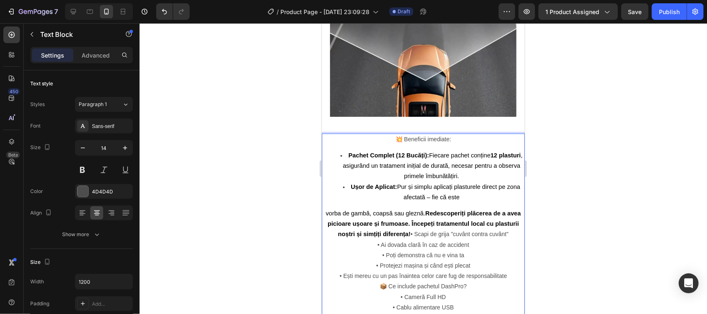
click at [428, 219] on strong "Redescoperiți plăcerea de a avea picioare ușoare și frumoase. Începeți tratamen…" at bounding box center [423, 222] width 193 height 27
click at [462, 200] on span "Ușor de Aplicat: Pur și simplu aplicați plasturele direct pe zona afectată – fi…" at bounding box center [434, 191] width 169 height 17
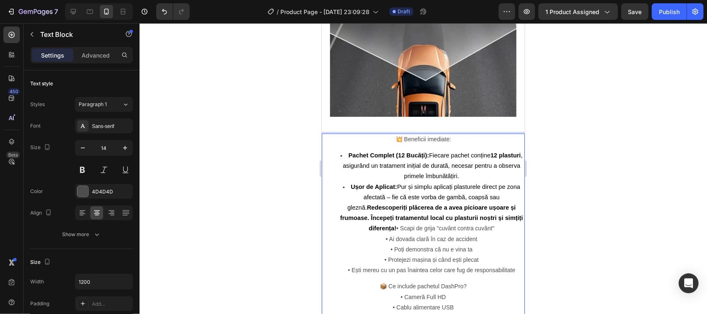
click at [336, 211] on ul "Pachet Complet (12 Bucăți): Fiecare pachet conține 12 plasturi , asigurând un t…" at bounding box center [422, 212] width 201 height 125
click at [417, 231] on strong "Redescoperiți plăcerea de a avea picioare ușoare și frumoase. Începeți tratamen…" at bounding box center [430, 217] width 183 height 27
click at [79, 214] on icon at bounding box center [82, 213] width 8 height 8
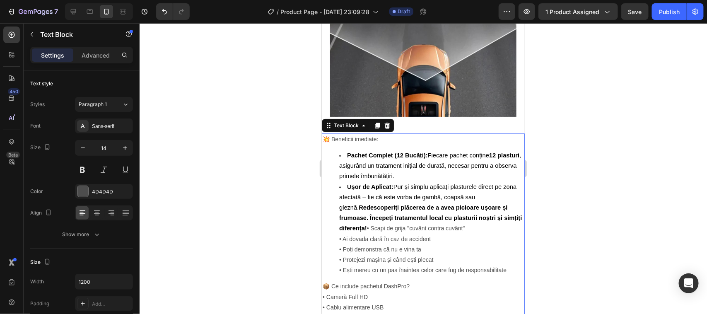
click at [365, 246] on li "Ușor de Aplicat: Pur și simplu aplicați plasturele direct pe zona afectată – fi…" at bounding box center [431, 228] width 185 height 94
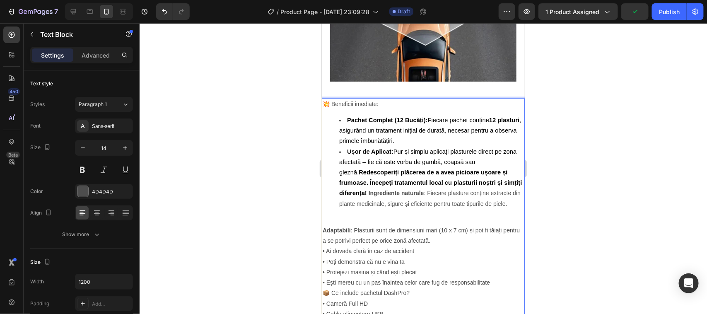
scroll to position [880, 0]
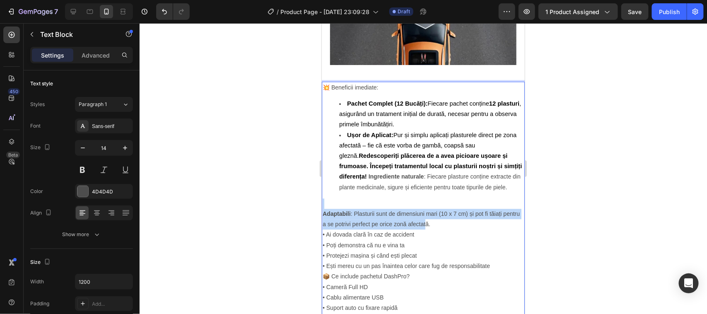
drag, startPoint x: 321, startPoint y: 224, endPoint x: 443, endPoint y: 238, distance: 122.5
click at [443, 238] on div "💥 Beneficii imediate: Pachet Complet (12 Bucăți): Fiecare pachet conține 12 pla…" at bounding box center [422, 202] width 203 height 243
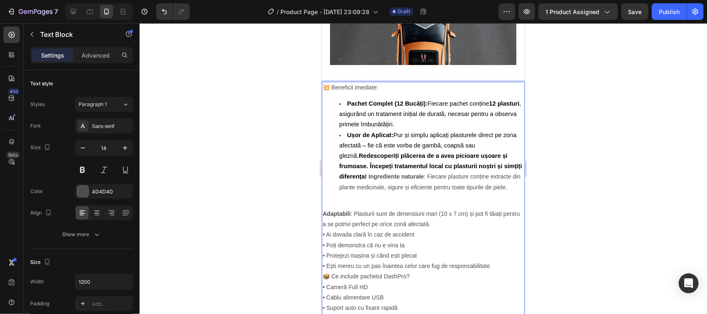
click at [329, 180] on ul "Pachet Complet (12 Bucăți): Fiecare pachet conține 12 plasturi , asigurând un t…" at bounding box center [422, 145] width 201 height 94
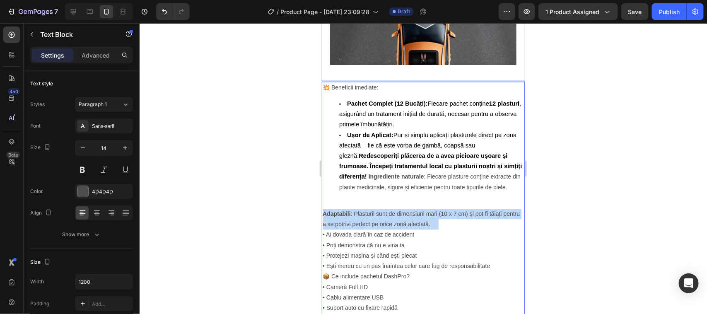
drag, startPoint x: 323, startPoint y: 227, endPoint x: 455, endPoint y: 240, distance: 133.1
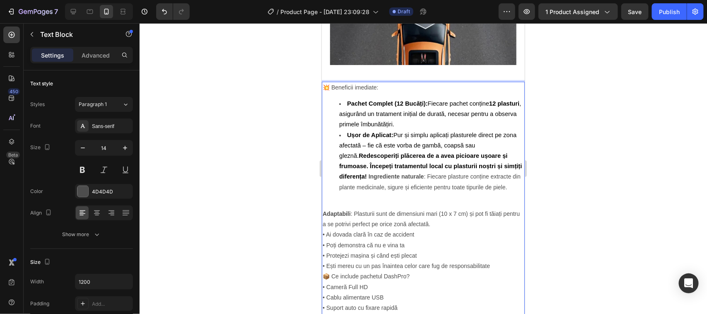
click at [477, 255] on p "Adaptabili : Plasturii sunt de dimensiuni mari (10 x 7 cm) și pot fi tăiați pen…" at bounding box center [422, 239] width 201 height 62
click at [398, 192] on li "Ușor de Aplicat: Pur și simplu aplicați plasturele direct pe zona afectată – fi…" at bounding box center [431, 161] width 185 height 62
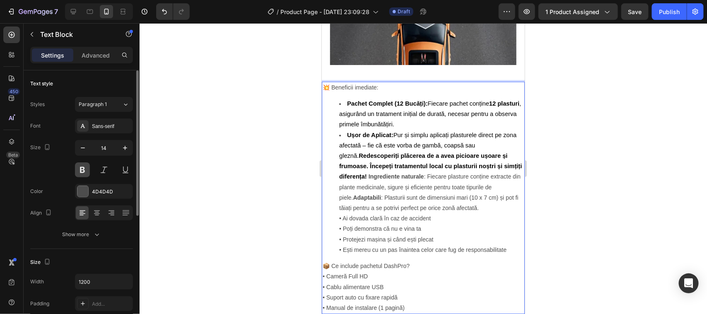
click at [83, 170] on button at bounding box center [82, 169] width 15 height 15
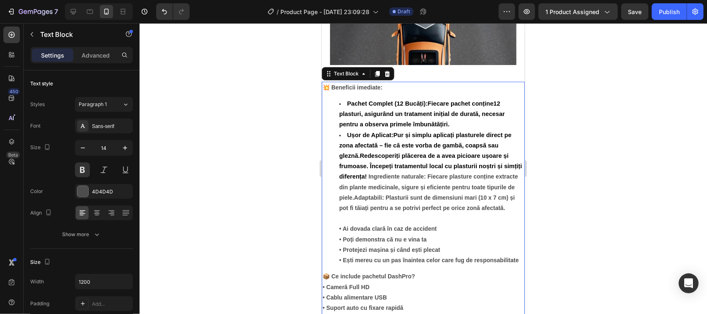
click at [336, 234] on ul "Pachet Complet (12 Bucăți): Fiecare pachet conține 12 plasturi , asigurând un t…" at bounding box center [422, 181] width 201 height 167
click at [342, 233] on li "Ușor de Aplicat: Pur și simplu aplicați plasturele direct pe zona afectată – fi…" at bounding box center [431, 198] width 185 height 136
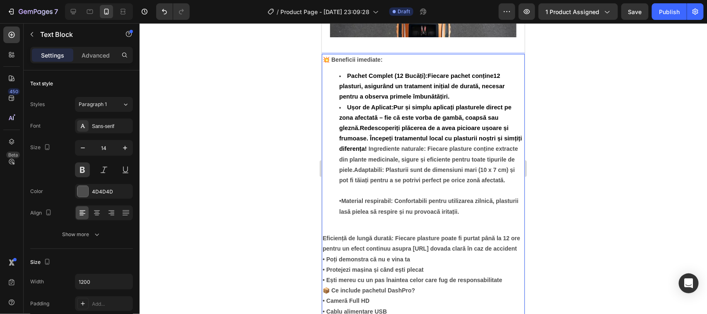
scroll to position [931, 0]
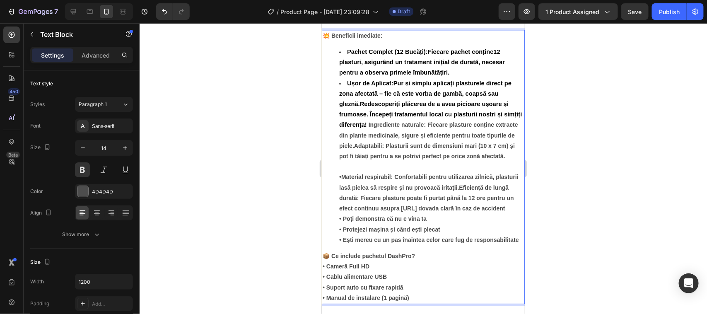
click at [375, 222] on li "Ușor de Aplicat: Pur și simplu aplicați plasturele direct pe zona afectată – fi…" at bounding box center [431, 161] width 185 height 167
click at [343, 235] on li "Ușor de Aplicat: Pur și simplu aplicați plasturele direct pe zona afectată – fi…" at bounding box center [431, 161] width 185 height 167
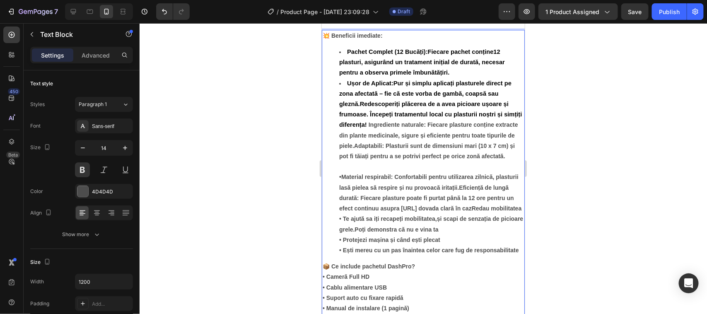
click at [385, 255] on li "Ușor de Aplicat: Pur și simplu aplicați plasturele direct pe zona afectată – fi…" at bounding box center [431, 166] width 185 height 177
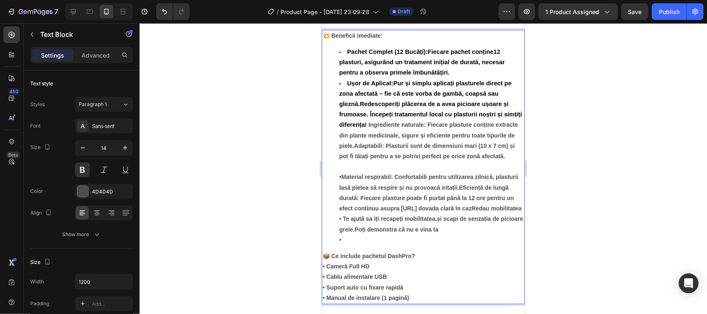
click at [463, 245] on li "Ușor de Aplicat: Pur și simplu aplicați plasturele direct pe zona afectată – fi…" at bounding box center [431, 161] width 185 height 167
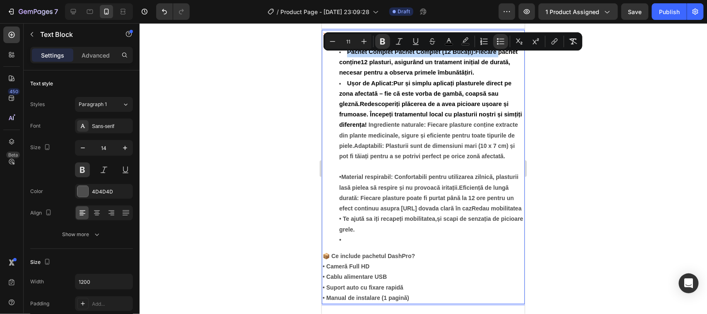
drag, startPoint x: 344, startPoint y: 56, endPoint x: 499, endPoint y: 60, distance: 155.3
click at [499, 60] on li "Pachet Complet Pachet Complet (12 Bucăți): Fiecare pachet conține 12 plasturi ,…" at bounding box center [431, 61] width 185 height 31
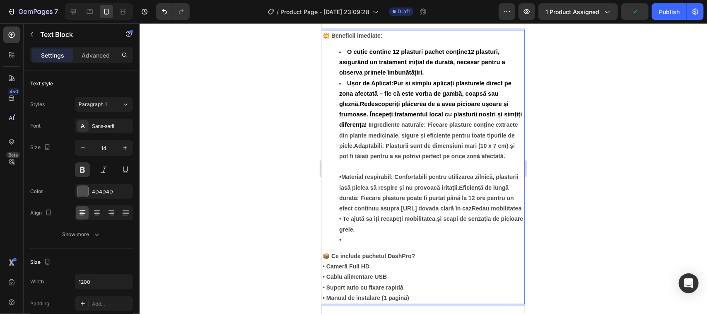
click at [501, 58] on li "O cutie contine 12 plasturi pachet conține 12 plasturi , asigurând un tratament…" at bounding box center [431, 61] width 185 height 31
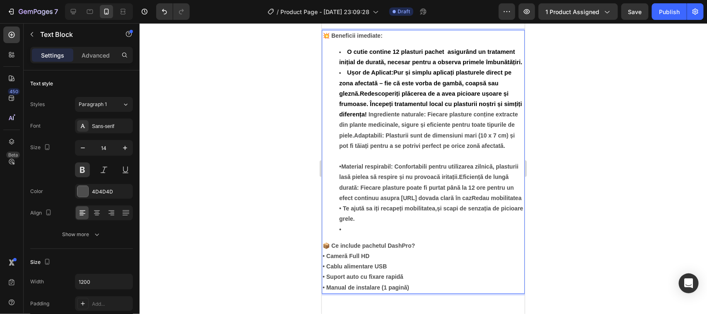
click at [489, 67] on li "O cutie contine 12 plasturi pachet asigurând un tratament inițial de durată, ne…" at bounding box center [431, 56] width 185 height 21
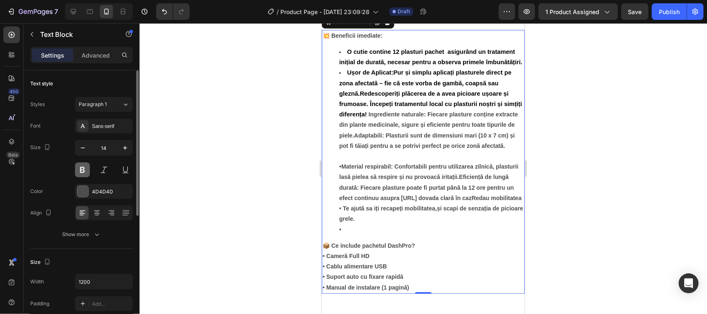
click at [82, 170] on button at bounding box center [82, 169] width 15 height 15
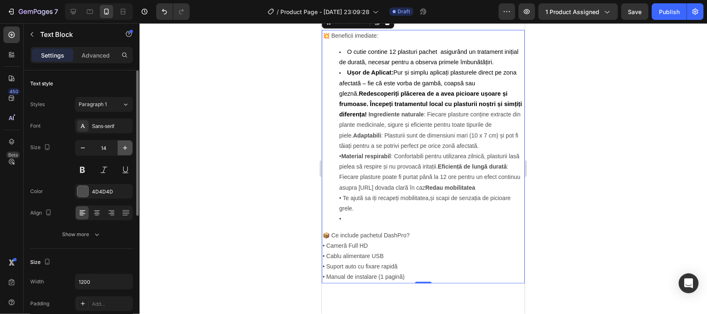
click at [125, 145] on icon "button" at bounding box center [125, 148] width 8 height 8
type input "15"
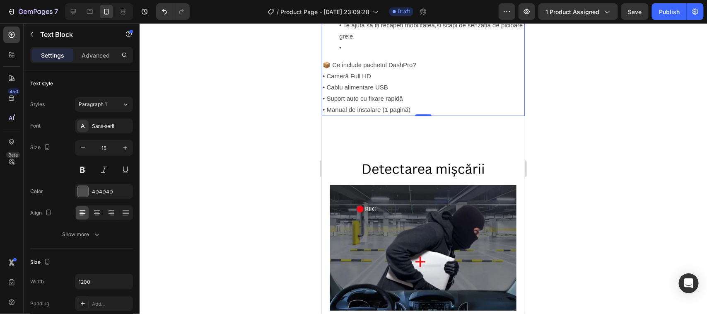
scroll to position [1035, 0]
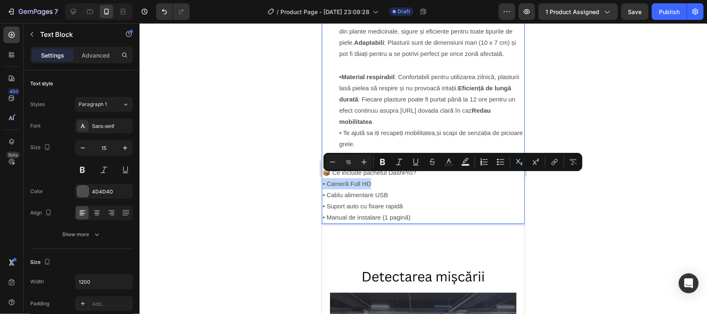
drag, startPoint x: 416, startPoint y: 173, endPoint x: 413, endPoint y: 191, distance: 17.6
click at [413, 191] on div "💥 Beneficii imediate: O cutie contine 12 plasturi pachet asigurând un tratament…" at bounding box center [422, 74] width 203 height 297
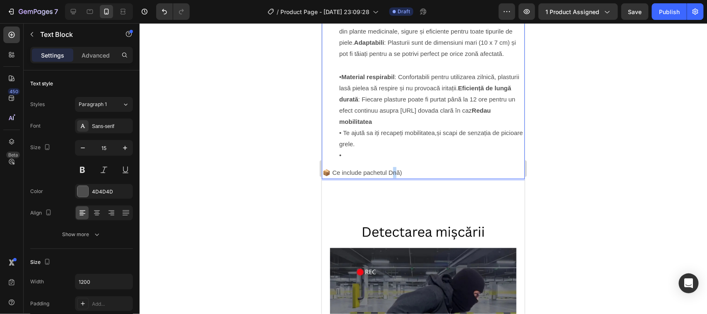
drag, startPoint x: 401, startPoint y: 211, endPoint x: 395, endPoint y: 180, distance: 31.9
click at [408, 178] on p "📦 Ce include pachetul Dnă)" at bounding box center [422, 171] width 201 height 11
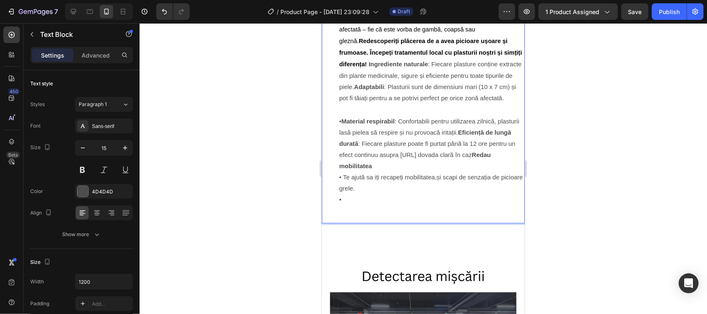
scroll to position [931, 0]
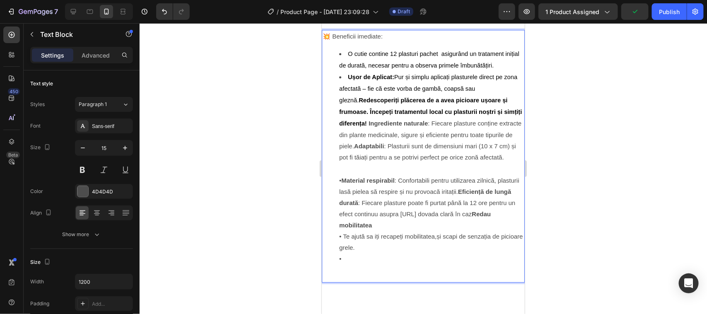
click at [428, 153] on li "Ușor de Aplicat: Pur și simplu aplicați plasturele direct pe zona afectată – fi…" at bounding box center [431, 167] width 185 height 193
click at [336, 161] on ul "O cutie contine 12 plasturi pachet asigurând un tratament inițial de durată, ne…" at bounding box center [422, 156] width 201 height 216
click at [462, 163] on li "Ușor de Aplicat: Pur și simplu aplicați plasturele direct pe zona afectată – fi…" at bounding box center [431, 167] width 185 height 192
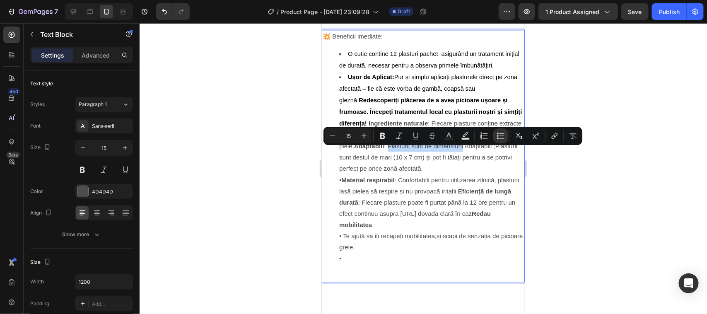
drag, startPoint x: 507, startPoint y: 151, endPoint x: 431, endPoint y: 147, distance: 76.2
click at [431, 147] on li "Ușor de Aplicat: Pur și simplu aplicați plasturele direct pe zona afectată – fi…" at bounding box center [431, 167] width 185 height 192
drag, startPoint x: 496, startPoint y: 154, endPoint x: 506, endPoint y: 154, distance: 10.4
click at [506, 154] on li "Ușor de Aplicat: Pur și simplu aplicați plasturele direct pe zona afectată – fi…" at bounding box center [431, 167] width 185 height 193
drag, startPoint x: 429, startPoint y: 151, endPoint x: 397, endPoint y: 149, distance: 31.5
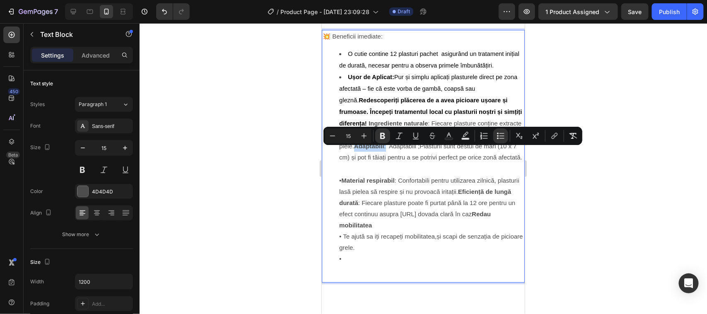
click at [397, 149] on li "Ușor de Aplicat: Pur și simplu aplicați plasturele direct pe zona afectată – fi…" at bounding box center [431, 167] width 185 height 193
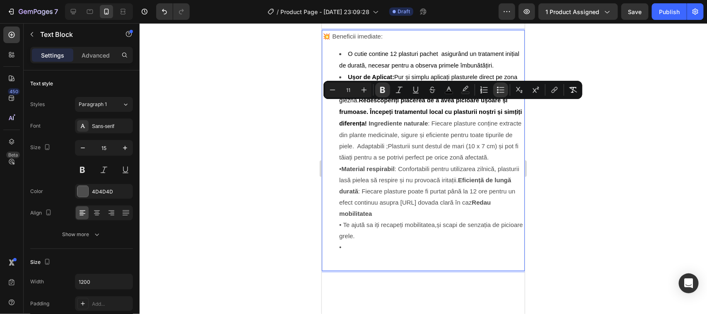
drag, startPoint x: 358, startPoint y: 103, endPoint x: 389, endPoint y: 127, distance: 39.2
click at [389, 126] on strong "Redescoperiți plăcerea de a avea picioare ușoare și frumoase. Începeți tratamen…" at bounding box center [430, 111] width 183 height 30
copy strong "Redescoperiți plăcerea de a avea picioare ușoare și frumoase. Începeți tratamen…"
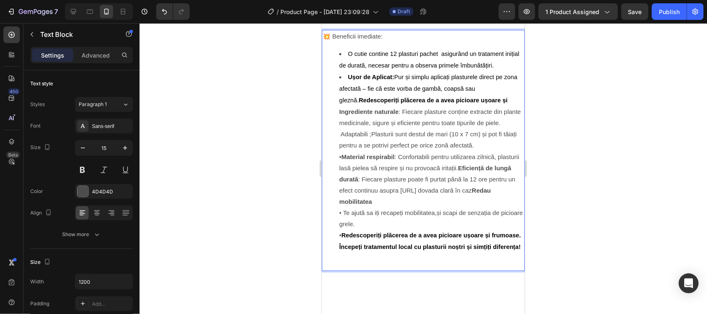
drag, startPoint x: 387, startPoint y: 129, endPoint x: 339, endPoint y: 120, distance: 48.5
drag, startPoint x: 359, startPoint y: 105, endPoint x: 513, endPoint y: 109, distance: 154.4
click at [513, 109] on li "Ușor de Aplicat: Pur și simplu aplicați plasturele direct pe zona afectată – fi…" at bounding box center [431, 161] width 185 height 181
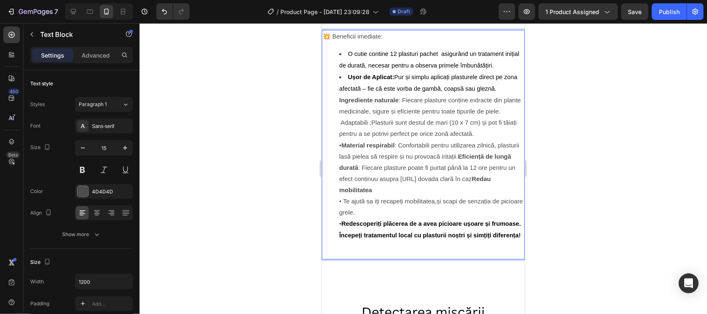
click at [392, 80] on strong "Ușor de Aplicat:" at bounding box center [370, 76] width 46 height 7
click at [383, 130] on li "Ușor de aplicat: Pur și simplu aplicați plasturele direct pe zona afectată – fi…" at bounding box center [431, 156] width 185 height 170
click at [81, 210] on icon at bounding box center [82, 213] width 8 height 8
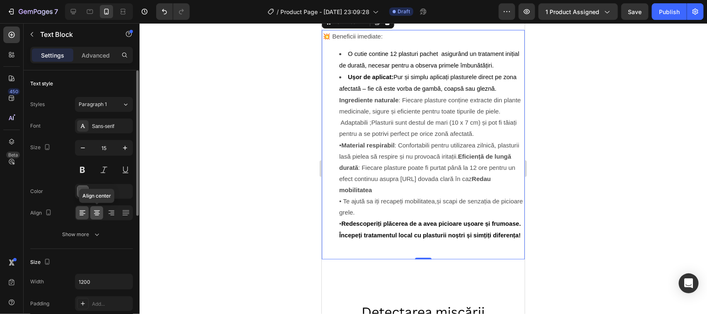
click at [98, 214] on icon at bounding box center [97, 213] width 6 height 1
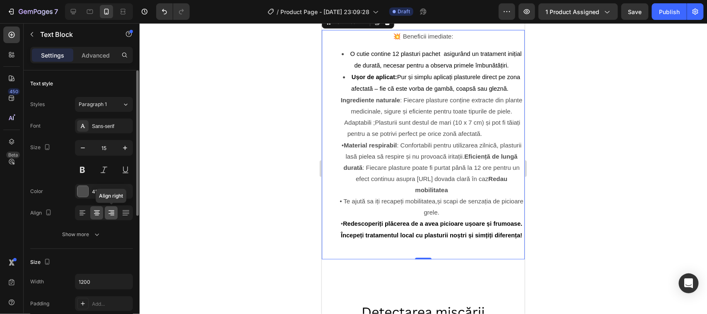
click at [112, 214] on icon at bounding box center [111, 213] width 8 height 8
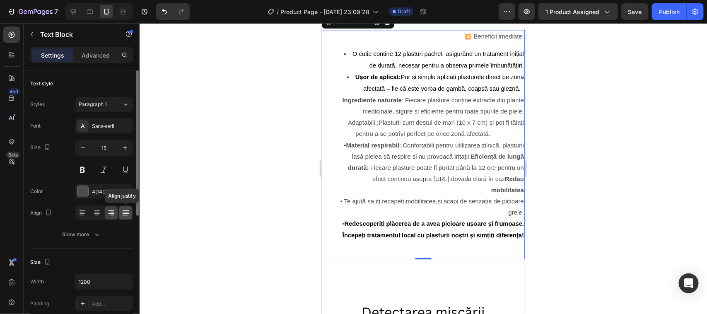
click at [127, 214] on icon at bounding box center [126, 213] width 8 height 8
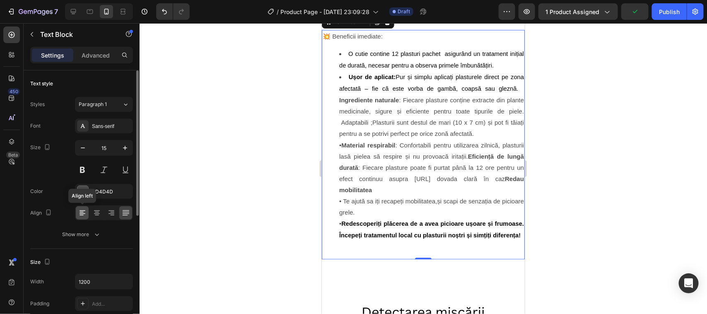
click at [79, 214] on icon at bounding box center [82, 213] width 6 height 1
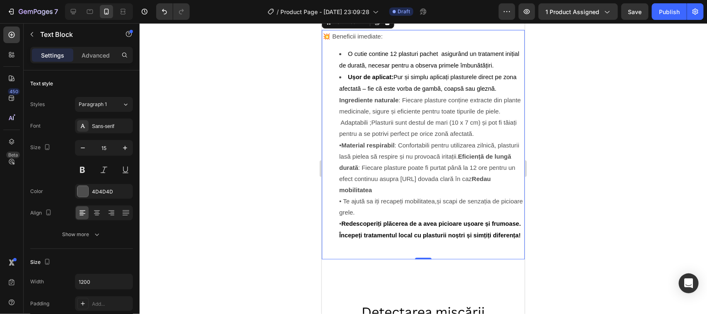
click at [442, 238] on strong "Redescoperiți plăcerea de a avea picioare ușoare și frumoase. Începeți tratamen…" at bounding box center [430, 229] width 182 height 18
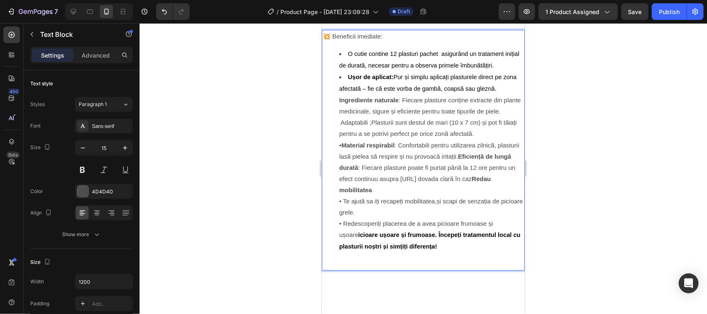
click at [437, 249] on strong "icioare ușoare și frumoase. Începeți tratamentul local cu plasturii noștri și s…" at bounding box center [429, 240] width 181 height 18
drag, startPoint x: 372, startPoint y: 267, endPoint x: 329, endPoint y: 264, distance: 43.5
click at [329, 252] on ul "O cutie contine 12 plasturi pachet asigurând un tratament inițial de durată, ne…" at bounding box center [422, 150] width 201 height 204
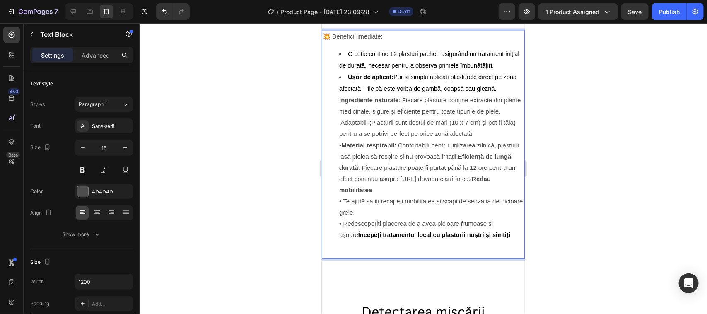
click at [344, 257] on p "Rich Text Editor. Editing area: main" at bounding box center [422, 251] width 201 height 11
click at [349, 258] on div "💥 Beneficii imediate: O cutie contine 12 plasturi pachet asigurând un tratament…" at bounding box center [422, 143] width 203 height 229
click at [365, 258] on div "💥 Beneficii imediate: O cutie contine 12 plasturi pachet asigurând un tratament…" at bounding box center [422, 143] width 203 height 229
click at [382, 240] on li "Ușor de aplicat: Pur și simplu aplicați plasturele direct pe zona afectată – fi…" at bounding box center [431, 155] width 185 height 169
click at [383, 258] on div "💥 Beneficii imediate: O cutie contine 12 plasturi pachet asigurând un tratament…" at bounding box center [422, 143] width 203 height 229
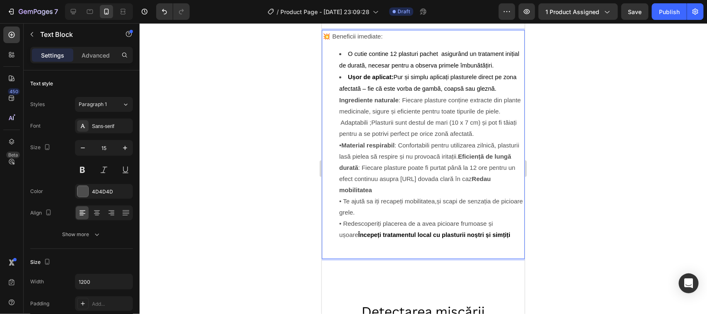
click at [512, 240] on li "Ușor de aplicat: Pur și simplu aplicați plasturele direct pe zona afectată – fi…" at bounding box center [431, 155] width 185 height 169
click at [381, 258] on div "💥 Beneficii imediate: O cutie contine 12 plasturi pachet asigurând un tratament…" at bounding box center [422, 143] width 203 height 229
click at [358, 258] on div "💥 Beneficii imediate: O cutie contine 12 plasturi pachet asigurând un tratament…" at bounding box center [422, 143] width 203 height 229
click at [382, 238] on strong "Începeți tratamentul local cu plasturii noștri și simțiți" at bounding box center [434, 234] width 152 height 7
click at [512, 240] on li "Ușor de aplicat: Pur și simplu aplicați plasturele direct pe zona afectată – fi…" at bounding box center [431, 155] width 185 height 169
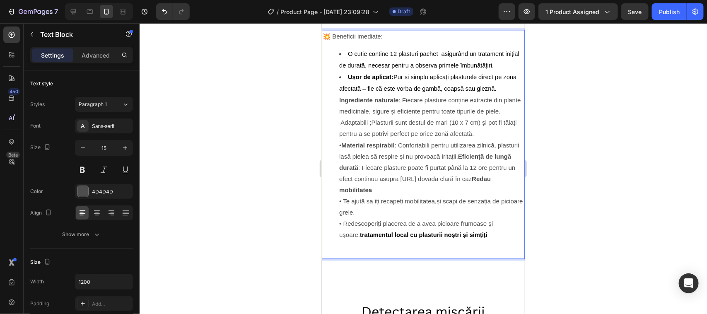
click at [349, 240] on li "Ușor de aplicat: Pur și simplu aplicați plasturele direct pe zona afectată – fi…" at bounding box center [431, 155] width 185 height 169
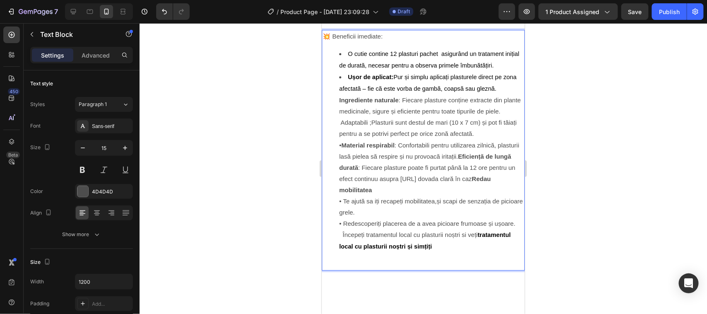
click at [470, 252] on li "Ușor de aplicat: Pur și simplu aplicați plasturele direct pe zona afectată – fi…" at bounding box center [431, 161] width 185 height 181
click at [341, 154] on li "Ușor de aplicat: Pur și simplu aplicați plasturele direct pe zona afectată – fi…" at bounding box center [431, 161] width 185 height 180
click at [336, 159] on ul "O cutie contine 12 plasturi pachet asigurând un tratament inițial de durată, ne…" at bounding box center [422, 149] width 201 height 203
click at [417, 251] on li "Ușor de aplicat: Pur și simplu aplicați plasturele direct pe zona afectată – fi…" at bounding box center [431, 161] width 185 height 180
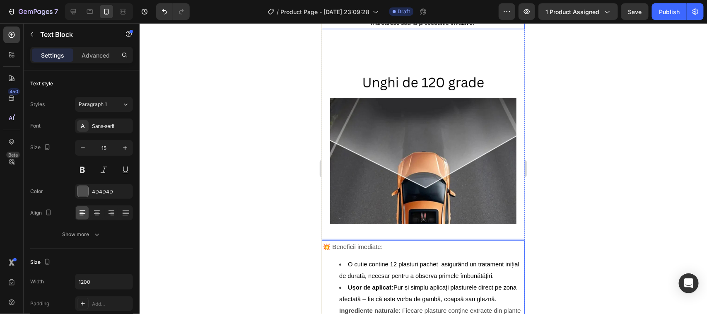
scroll to position [724, 0]
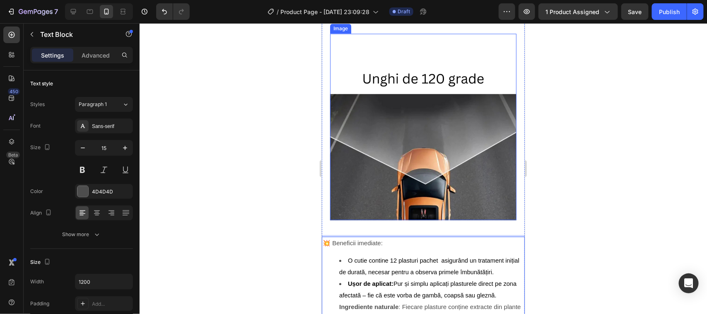
click at [339, 46] on div "Camera martor din trafic Heading Image Product 40% REDUCERE Heading Row Drop el…" at bounding box center [422, 36] width 203 height 1414
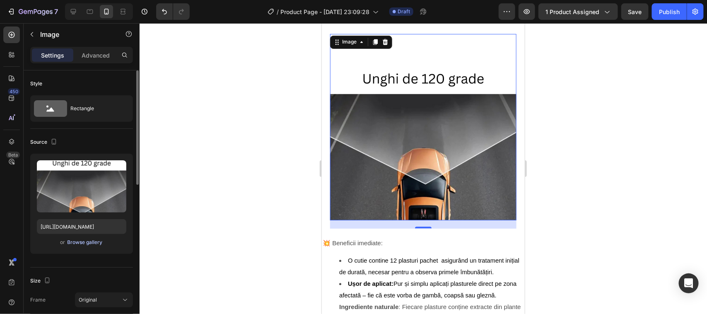
click at [84, 242] on div "Browse gallery" at bounding box center [84, 241] width 35 height 7
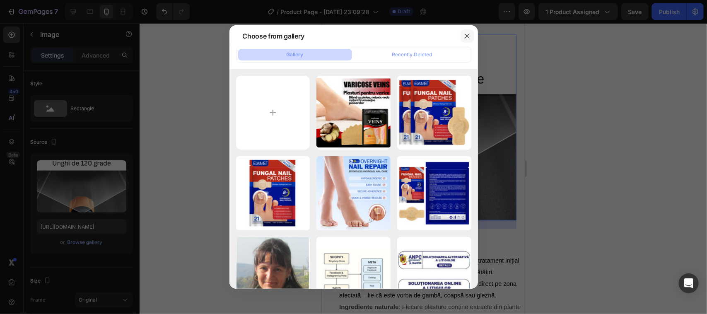
click at [467, 34] on icon "button" at bounding box center [467, 36] width 7 height 7
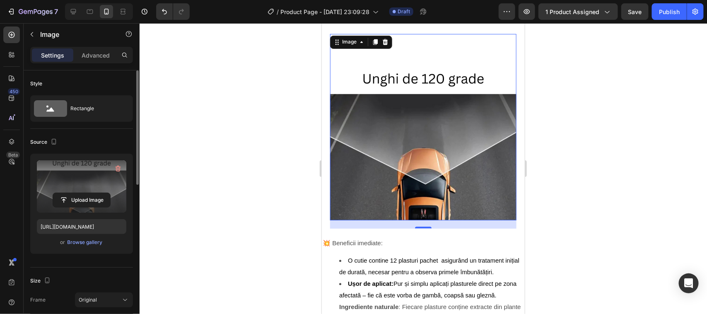
click at [78, 187] on label at bounding box center [81, 186] width 89 height 52
click at [78, 193] on input "file" at bounding box center [81, 200] width 57 height 14
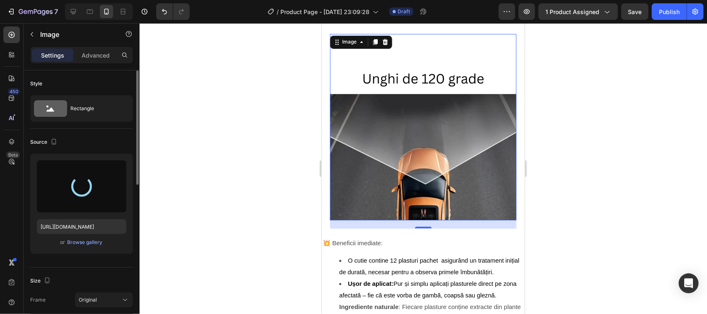
type input "[URL][DOMAIN_NAME]"
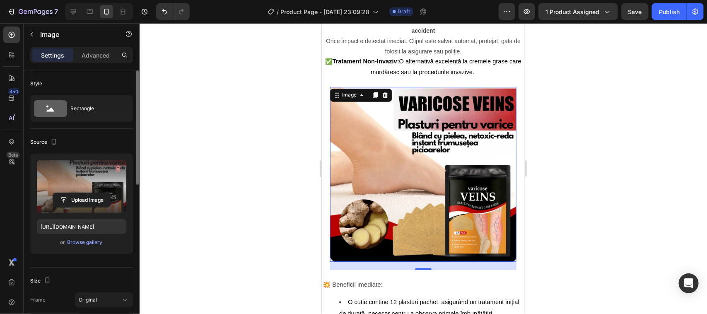
scroll to position [673, 0]
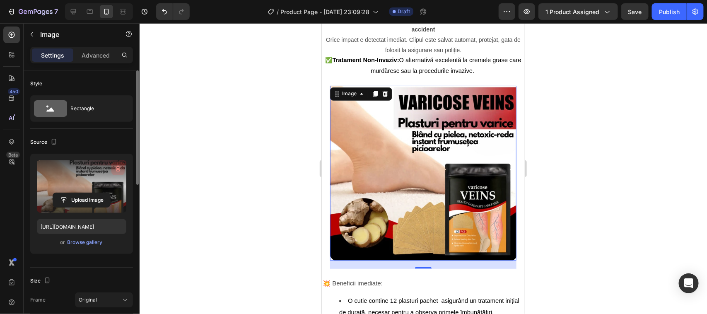
click at [117, 166] on icon "button" at bounding box center [117, 169] width 5 height 6
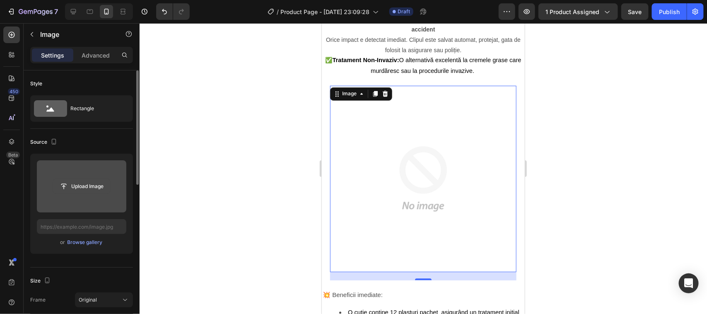
click at [63, 184] on input "file" at bounding box center [81, 186] width 57 height 14
click at [65, 184] on input "file" at bounding box center [81, 186] width 57 height 14
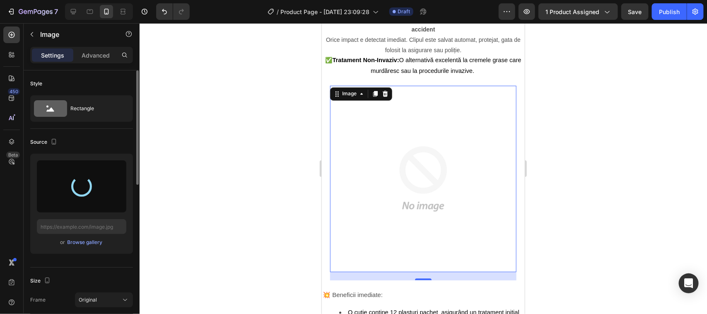
type input "[URL][DOMAIN_NAME]"
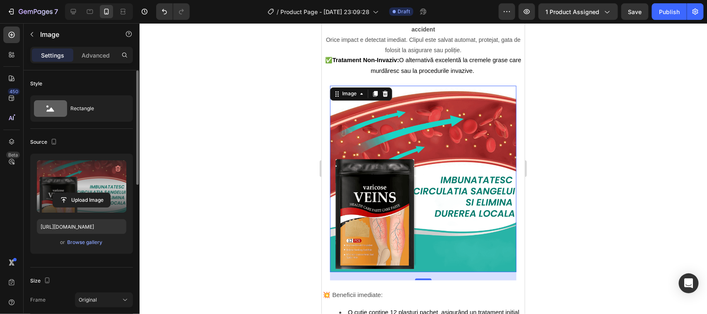
drag, startPoint x: 536, startPoint y: 203, endPoint x: 221, endPoint y: 164, distance: 318.2
click at [221, 164] on div at bounding box center [422, 168] width 567 height 291
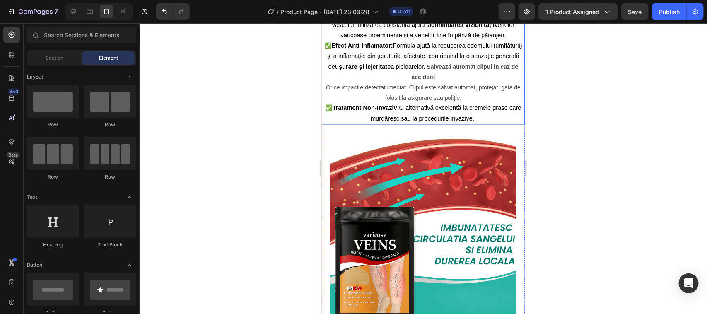
scroll to position [621, 0]
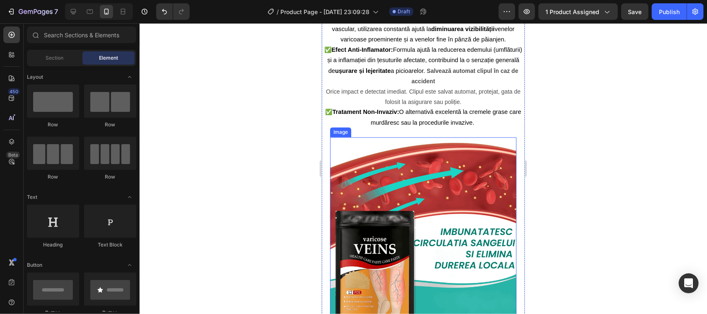
click at [341, 149] on div "Camera martor din trafic Heading Image Product 40% REDUCERE Heading Row Drop el…" at bounding box center [422, 139] width 203 height 1414
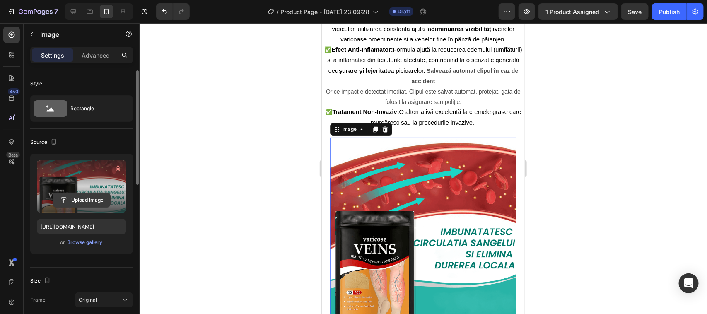
click at [80, 199] on input "file" at bounding box center [81, 200] width 57 height 14
click at [65, 198] on input "file" at bounding box center [81, 200] width 57 height 14
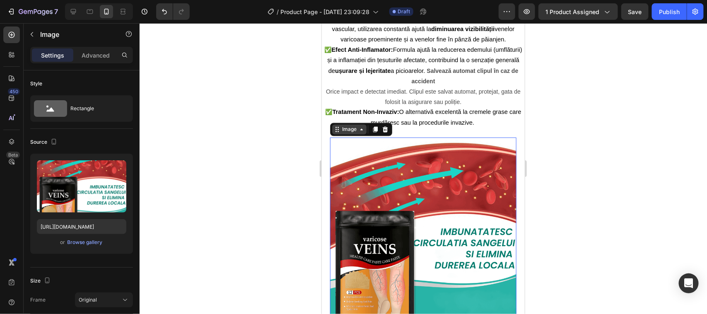
click at [361, 134] on div "Image" at bounding box center [349, 129] width 34 height 10
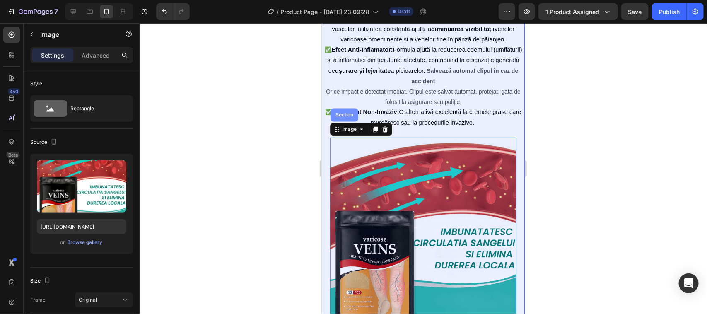
click at [346, 117] on div "Section" at bounding box center [343, 114] width 21 height 5
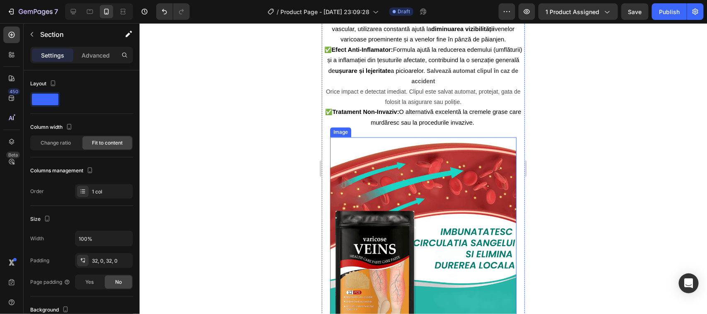
click at [339, 137] on div "Image" at bounding box center [339, 132] width 21 height 10
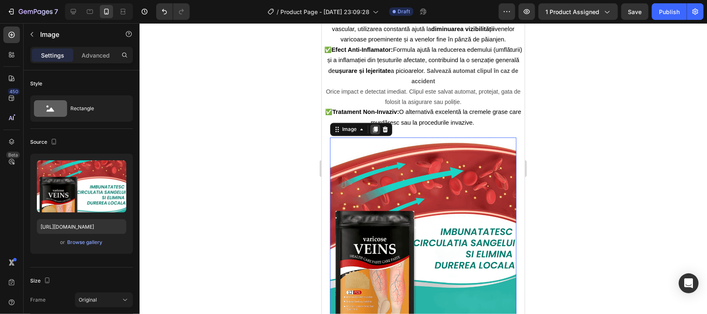
click at [376, 132] on icon at bounding box center [374, 129] width 5 height 6
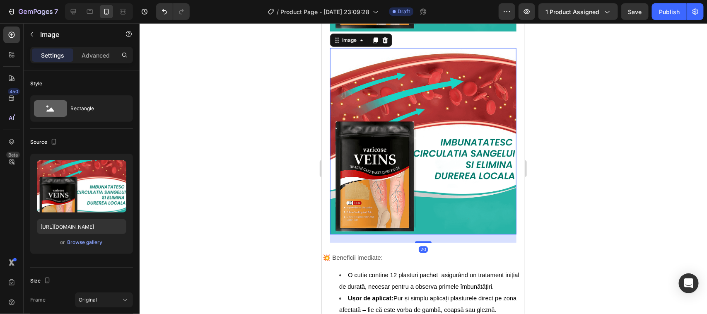
scroll to position [915, 0]
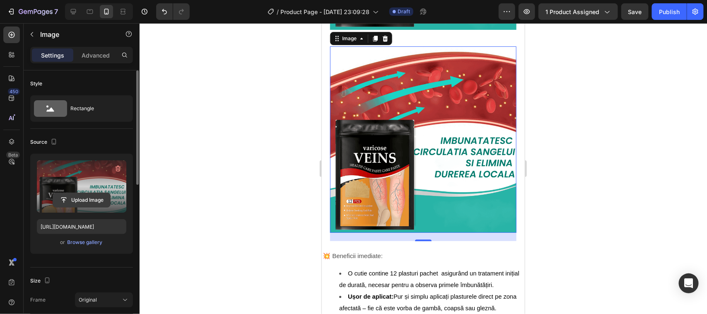
click at [65, 197] on input "file" at bounding box center [81, 200] width 57 height 14
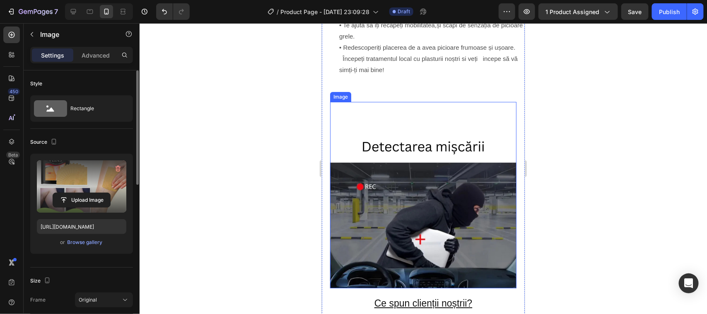
scroll to position [1329, 0]
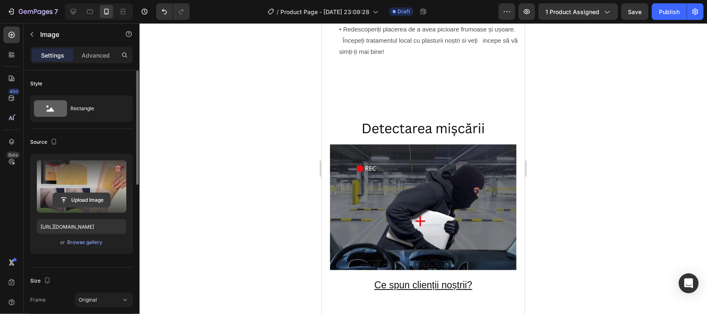
click at [78, 198] on input "file" at bounding box center [81, 200] width 57 height 14
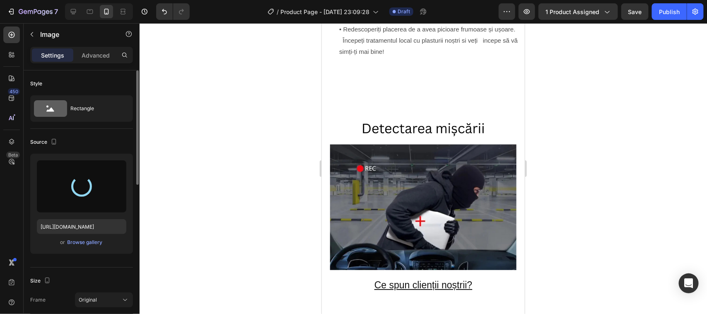
type input "[URL][DOMAIN_NAME]"
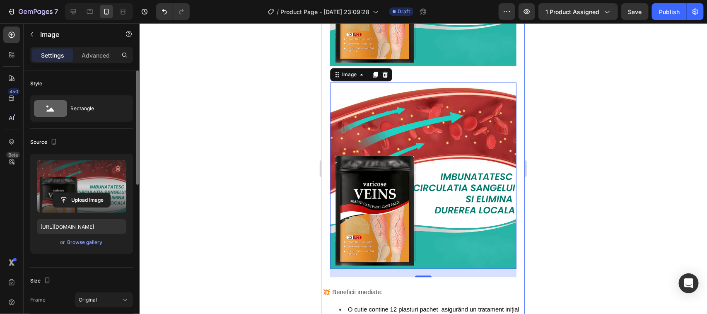
scroll to position [863, 0]
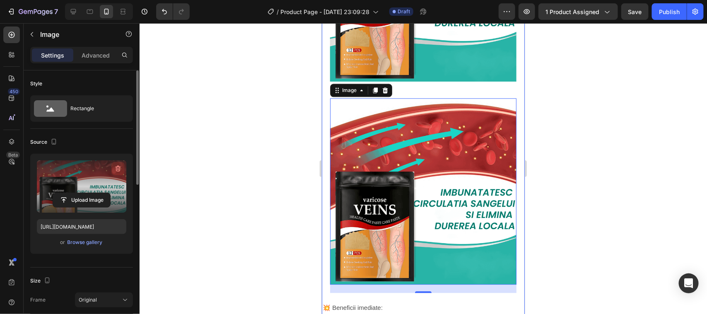
click at [118, 168] on icon "button" at bounding box center [118, 168] width 8 height 8
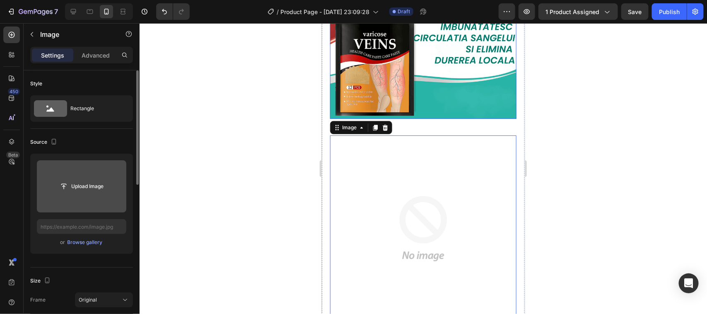
scroll to position [880, 0]
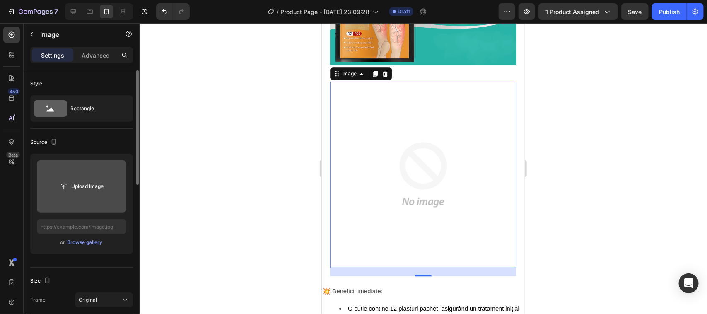
drag, startPoint x: 402, startPoint y: 157, endPoint x: 406, endPoint y: 160, distance: 5.4
click at [406, 160] on img at bounding box center [422, 174] width 186 height 186
click at [68, 185] on input "file" at bounding box center [81, 186] width 57 height 14
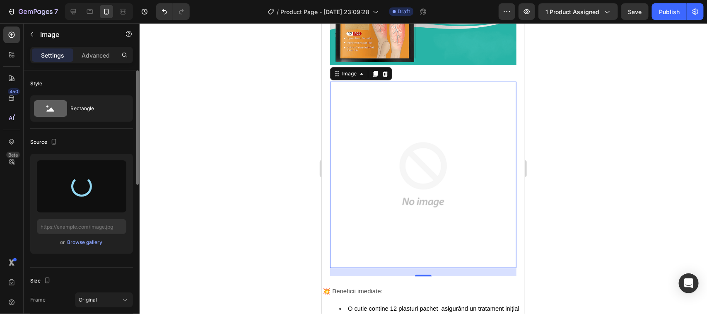
type input "[URL][DOMAIN_NAME]"
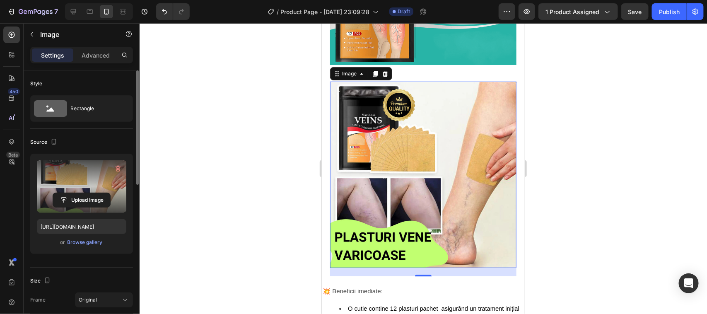
click at [230, 164] on div at bounding box center [422, 168] width 567 height 291
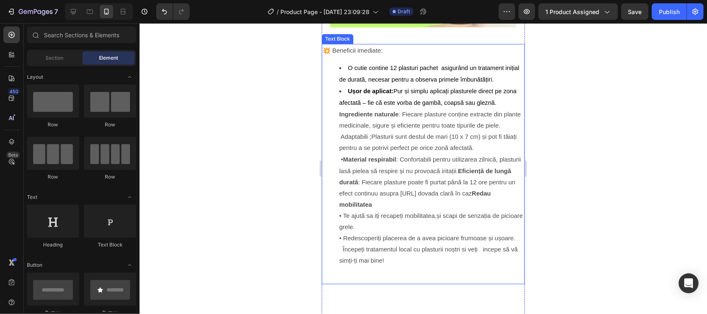
scroll to position [1242, 0]
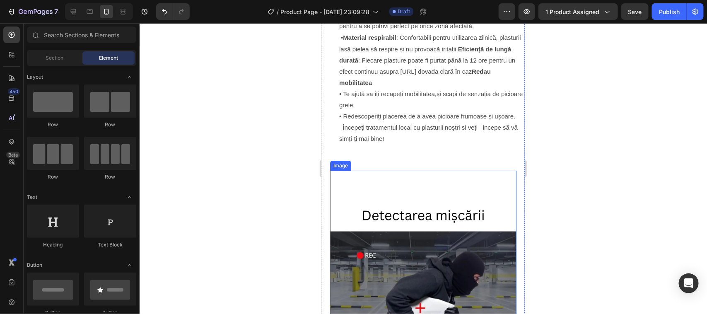
click at [376, 193] on img at bounding box center [422, 263] width 186 height 186
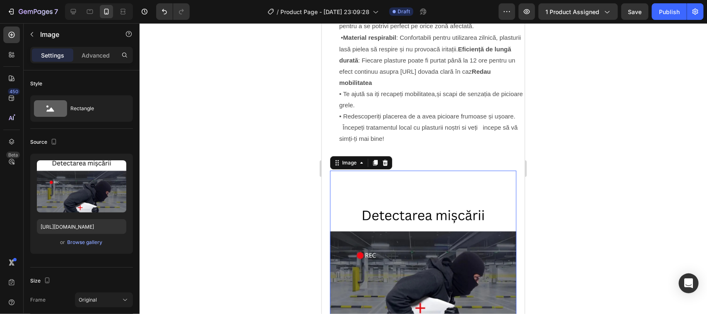
click at [357, 197] on img at bounding box center [422, 263] width 186 height 186
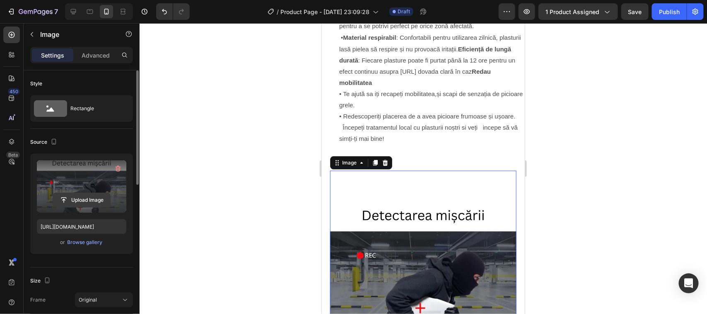
click at [67, 198] on input "file" at bounding box center [81, 200] width 57 height 14
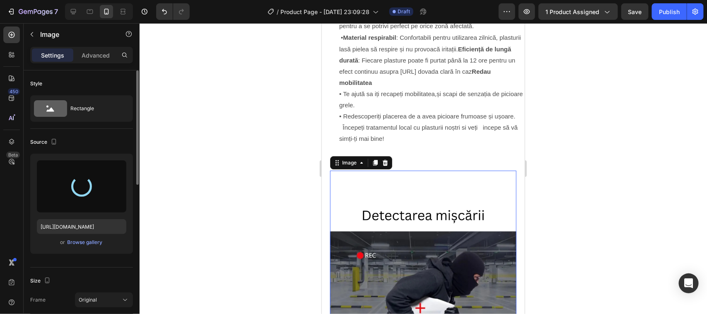
type input "[URL][DOMAIN_NAME]"
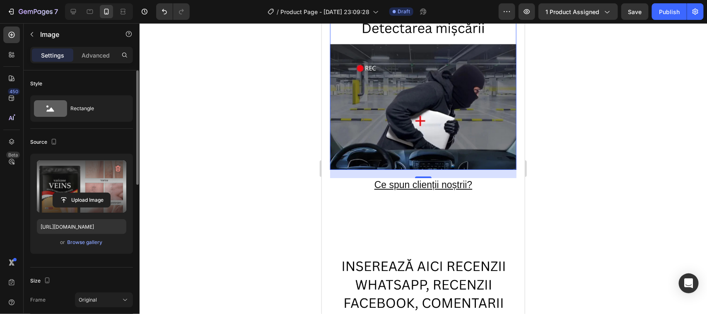
scroll to position [1449, 0]
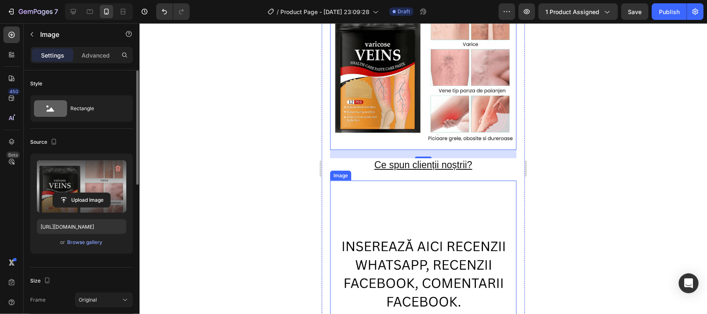
click at [380, 188] on img at bounding box center [422, 272] width 186 height 185
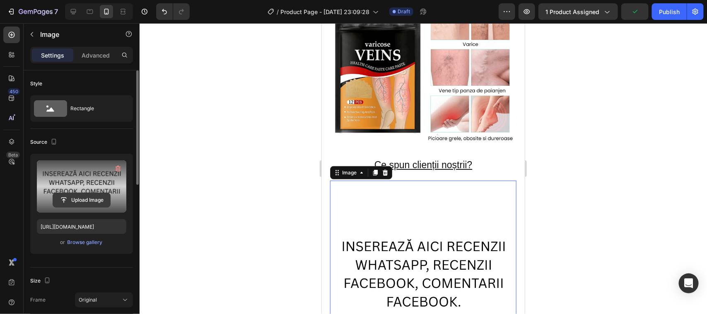
click at [81, 197] on input "file" at bounding box center [81, 200] width 57 height 14
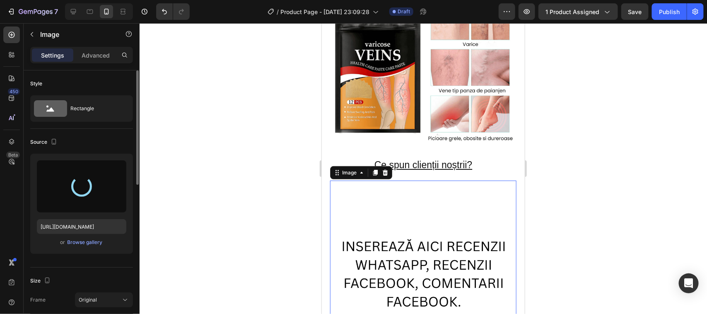
type input "[URL][DOMAIN_NAME]"
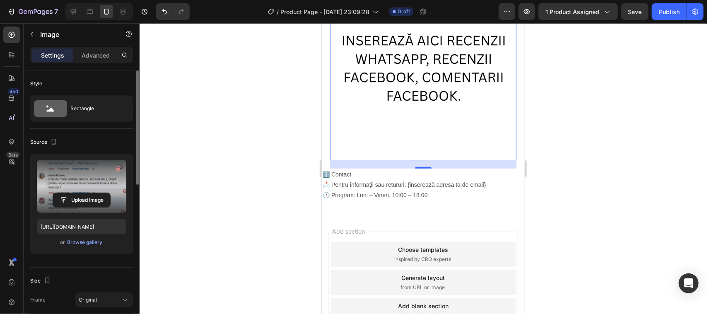
scroll to position [1656, 0]
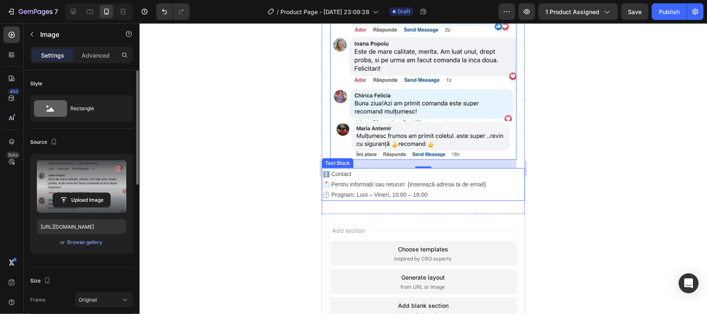
click at [485, 179] on p "📩 Pentru informații sau retururi: {inserează adresa ta de email} 🕐 Program: Lun…" at bounding box center [422, 189] width 201 height 21
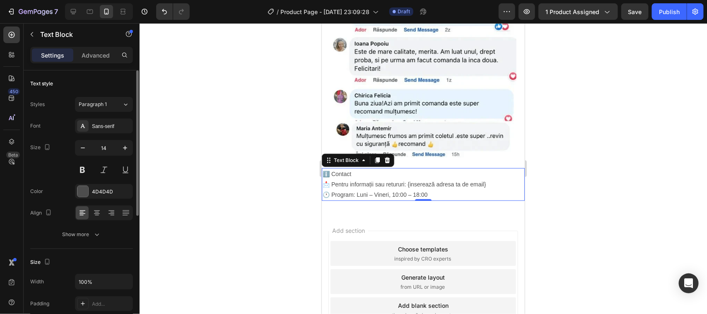
click at [483, 179] on p "📩 Pentru informații sau retururi: {inserează adresa ta de email} 🕐 Program: Lun…" at bounding box center [422, 189] width 201 height 21
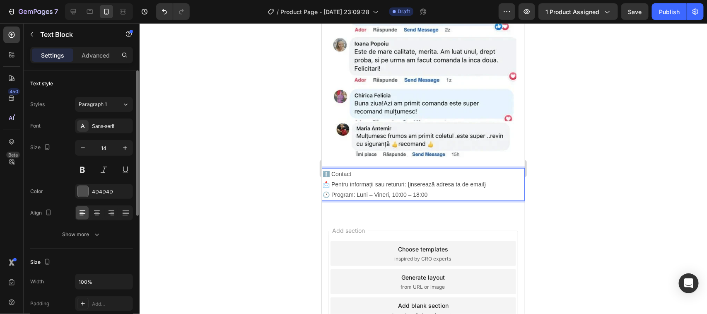
click at [483, 179] on p "📩 Pentru informații sau retururi: {inserează adresa ta de email} 🕐 Program: Lun…" at bounding box center [422, 189] width 201 height 21
click at [484, 179] on p "📩 Pentru informații sau retururi: {inserează adresa ta de email} 🕐 Program: Lun…" at bounding box center [422, 189] width 201 height 21
click at [433, 179] on p "📩 Pentru informații sau retururi: {inserea} 🕐 Program: Luni – Vineri, 10:00 – 1…" at bounding box center [422, 189] width 201 height 21
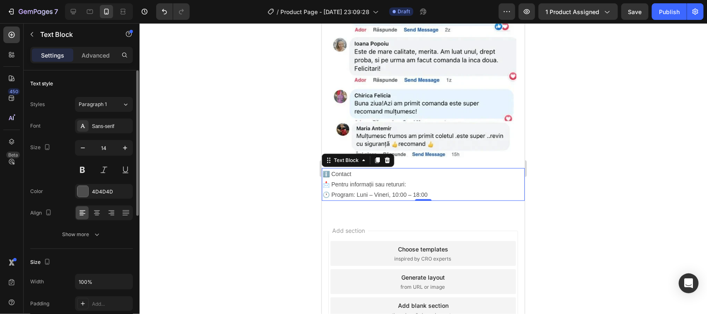
click at [410, 179] on p "📩 Pentru informații sau retururi: 🕐 Program: Luni – Vineri, 10:00 – 18:00" at bounding box center [422, 189] width 201 height 21
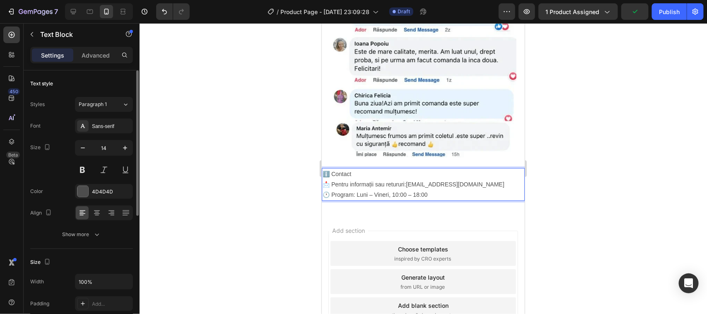
click at [352, 168] on p "ℹ️ Contact" at bounding box center [422, 173] width 201 height 10
click at [406, 179] on p "📩 Pentru informații sau retururi:[EMAIL_ADDRESS][DOMAIN_NAME] 🕐 Program: Luni –…" at bounding box center [422, 189] width 201 height 21
click at [410, 179] on p "📩 Pentru informații sau retururi: [EMAIL_ADDRESS][DOMAIN_NAME] 🕐 Program: Luni …" at bounding box center [422, 189] width 201 height 21
click at [422, 179] on p "📩 Pentru informații sau retururi: [EMAIL_ADDRESS][DOMAIN_NAME] 🕐 Program: Luni …" at bounding box center [422, 189] width 201 height 21
click at [469, 179] on p "📩 Pentru informații sau retururi: email; [EMAIL_ADDRESS][DOMAIN_NAME] 🕐 Program…" at bounding box center [422, 189] width 201 height 21
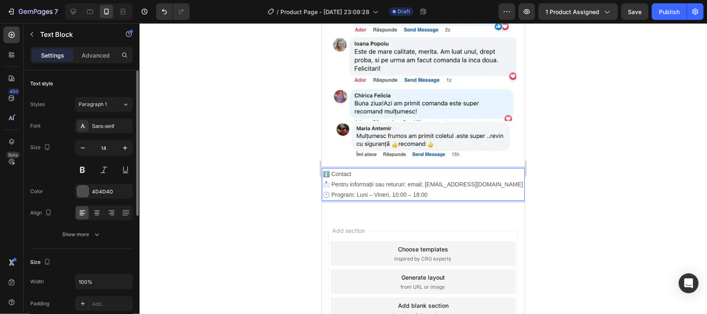
click at [359, 168] on p "ℹ️ Contact" at bounding box center [422, 173] width 201 height 10
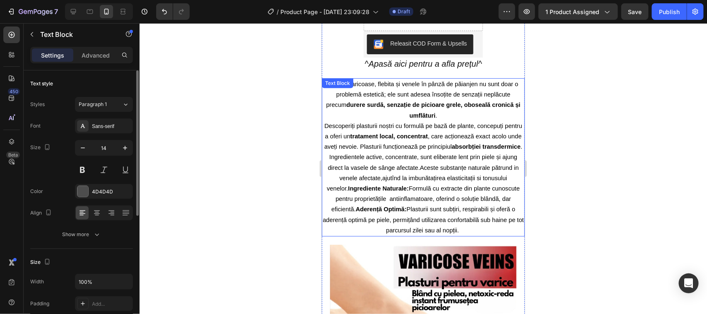
scroll to position [39, 0]
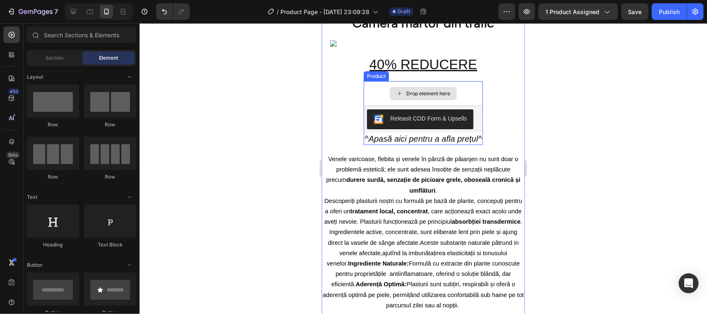
click at [395, 89] on div "Drop element here" at bounding box center [422, 93] width 67 height 13
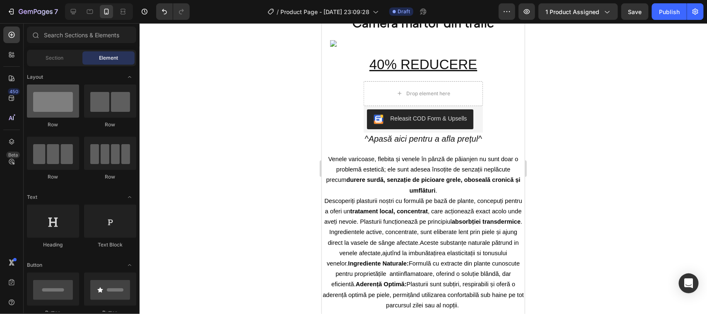
click at [57, 103] on div at bounding box center [53, 100] width 52 height 33
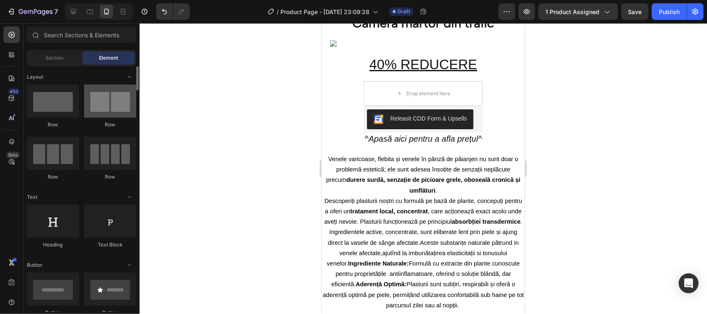
click at [116, 111] on div at bounding box center [110, 100] width 52 height 33
click at [117, 111] on div at bounding box center [110, 100] width 52 height 33
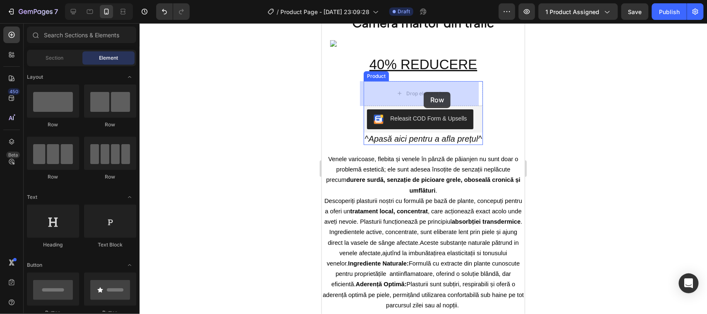
drag, startPoint x: 438, startPoint y: 133, endPoint x: 423, endPoint y: 91, distance: 44.5
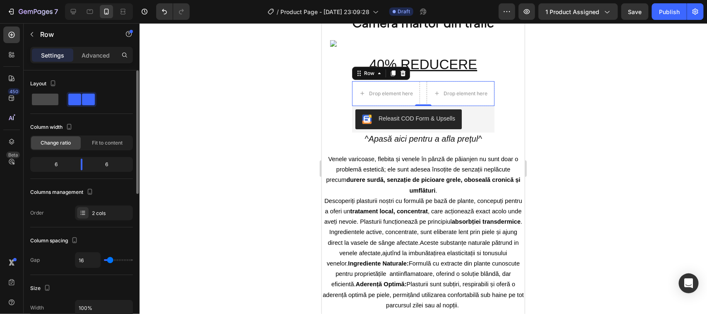
click at [42, 101] on span at bounding box center [45, 100] width 26 height 12
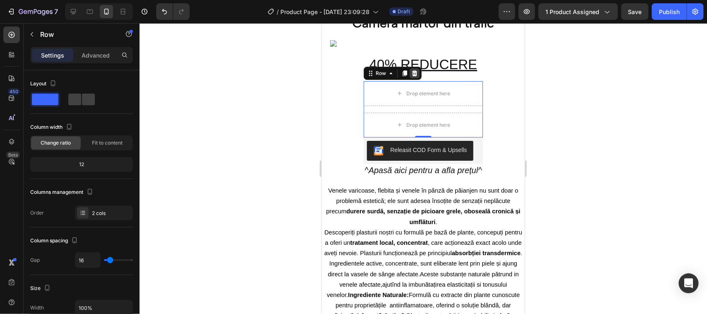
click at [411, 71] on icon at bounding box center [413, 73] width 5 height 6
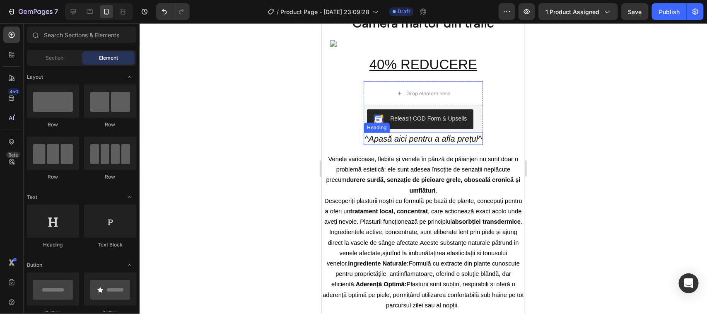
click at [411, 137] on p "^Apasă aici pentru a afla prețul^" at bounding box center [422, 138] width 117 height 11
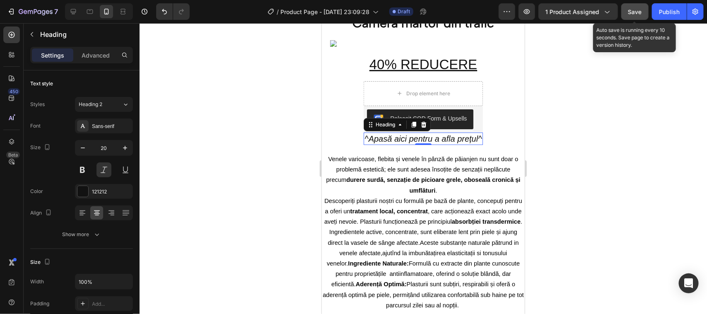
click at [632, 17] on button "Save" at bounding box center [634, 11] width 27 height 17
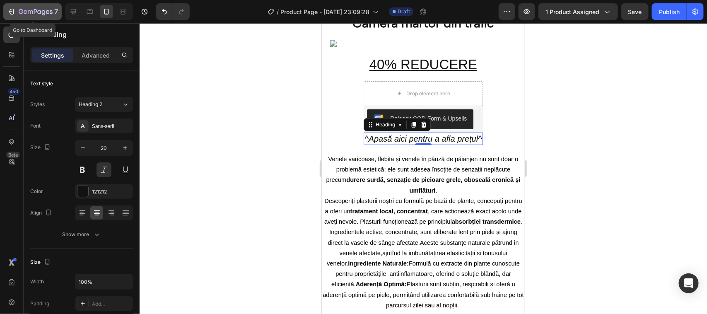
click at [12, 10] on icon "button" at bounding box center [11, 11] width 8 height 8
